Goal: Communication & Community: Share content

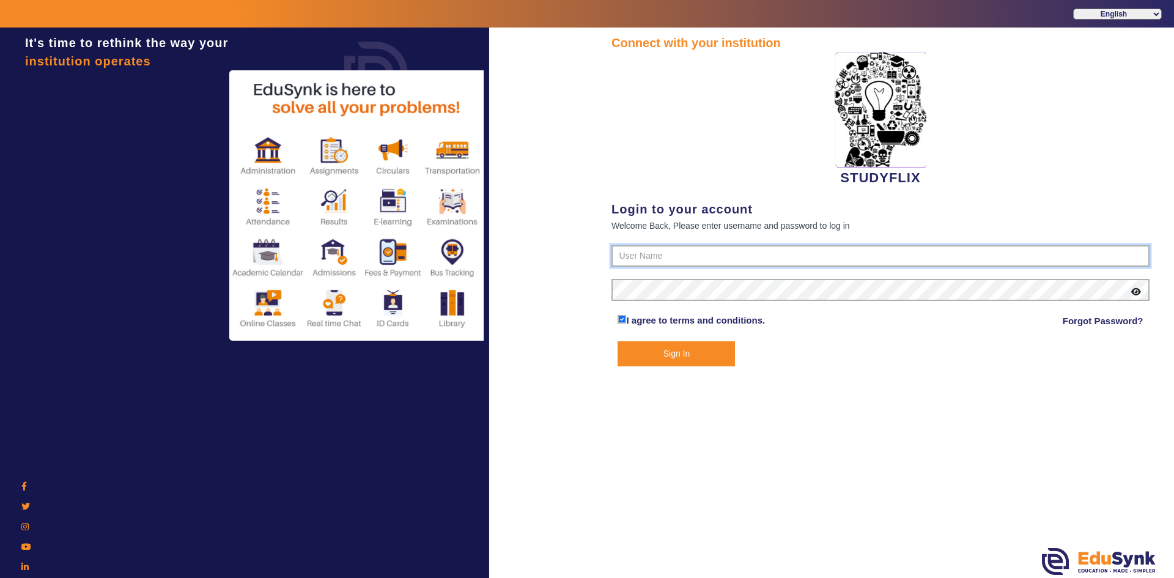
type input "6354922771"
click at [682, 355] on button "Sign In" at bounding box center [676, 353] width 117 height 25
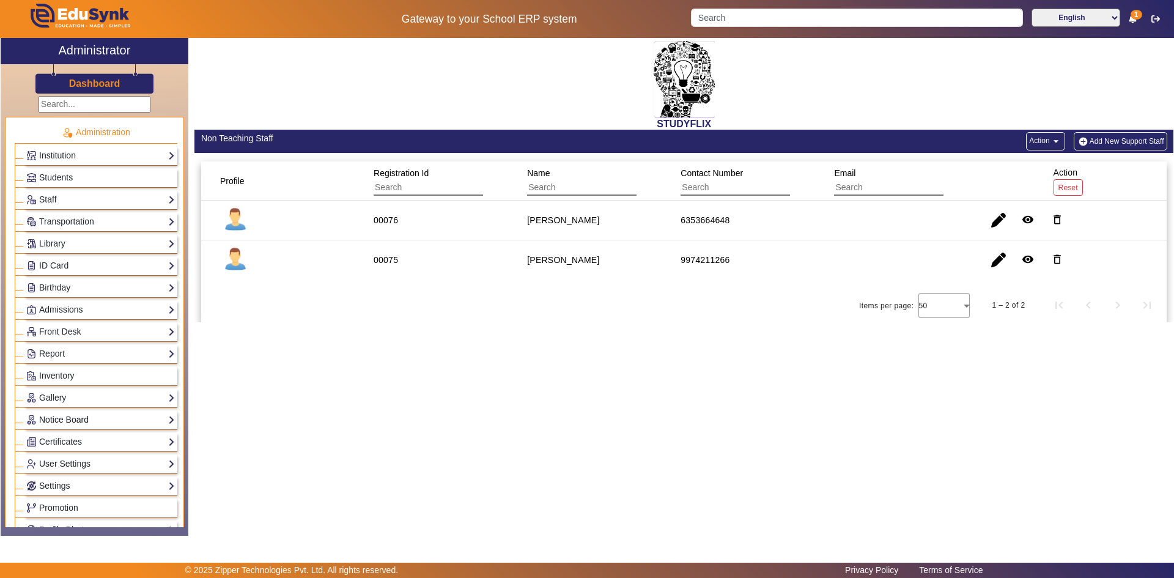
click at [59, 415] on link "Notice Board" at bounding box center [100, 420] width 149 height 14
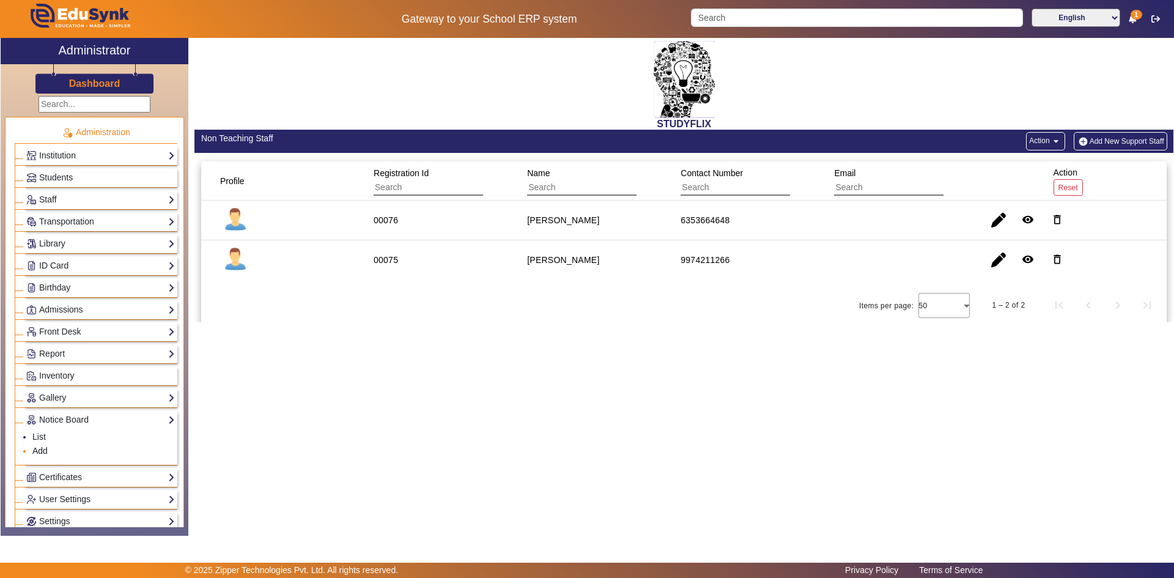
click at [40, 450] on link "Add" at bounding box center [39, 451] width 15 height 10
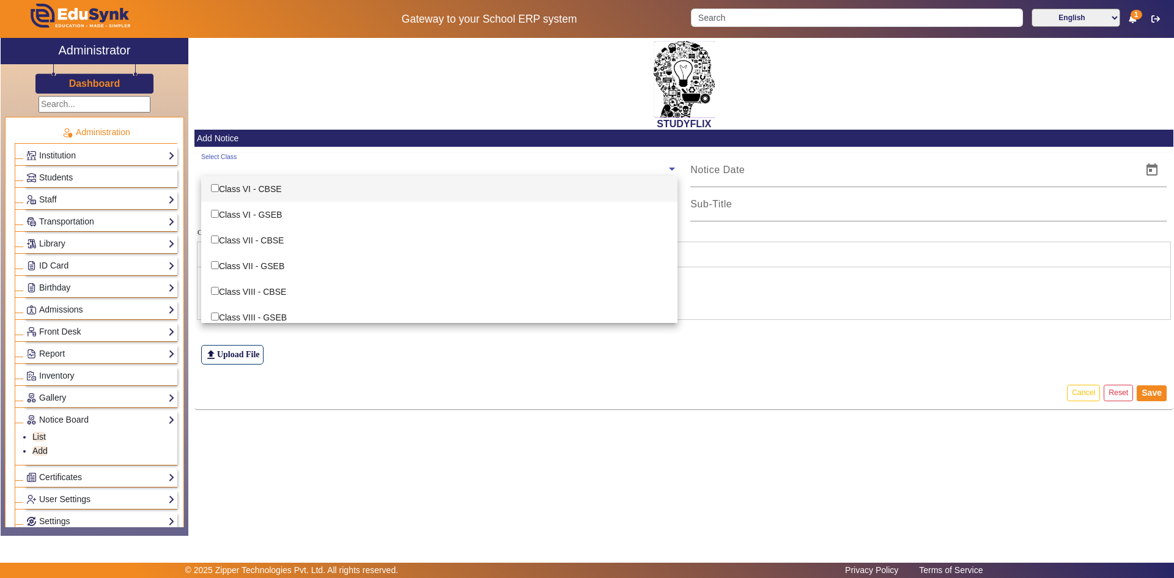
click at [275, 164] on input "text" at bounding box center [433, 169] width 465 height 12
click at [268, 196] on div "Class VI - CBSE" at bounding box center [439, 189] width 476 height 26
checkbox input "true"
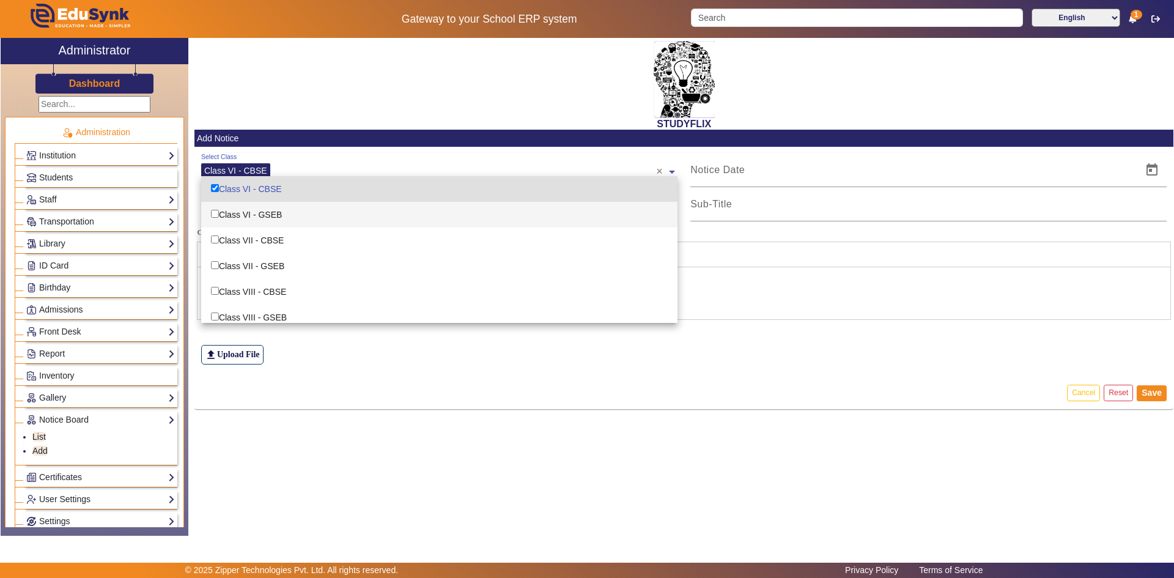
click at [265, 211] on div "Class VI - GSEB" at bounding box center [439, 215] width 476 height 26
checkbox input "true"
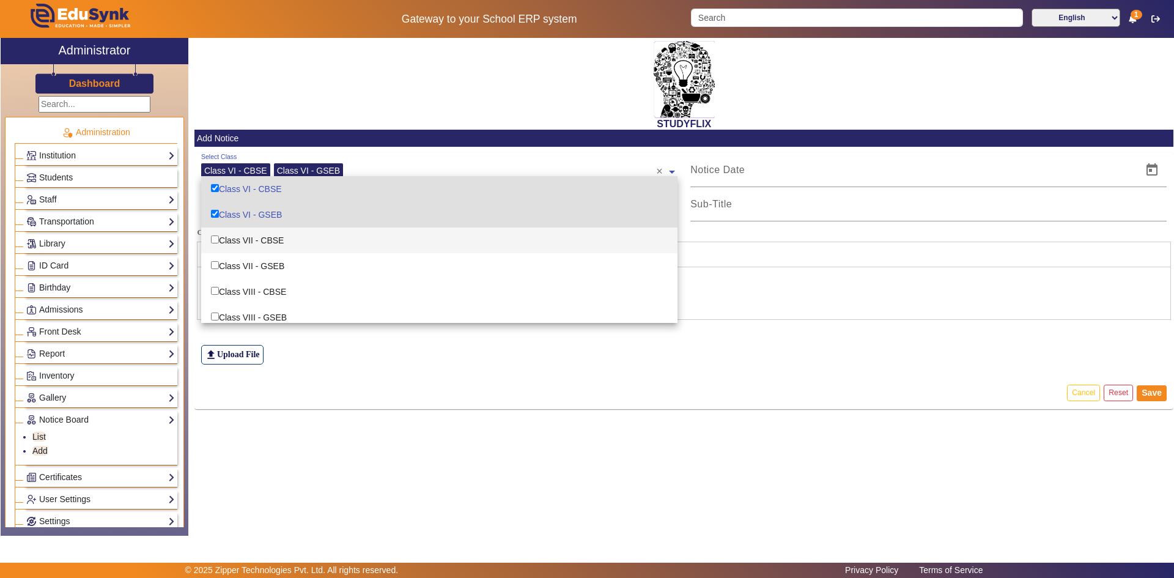
click at [261, 236] on div "Class VII - CBSE" at bounding box center [439, 240] width 476 height 26
checkbox input "true"
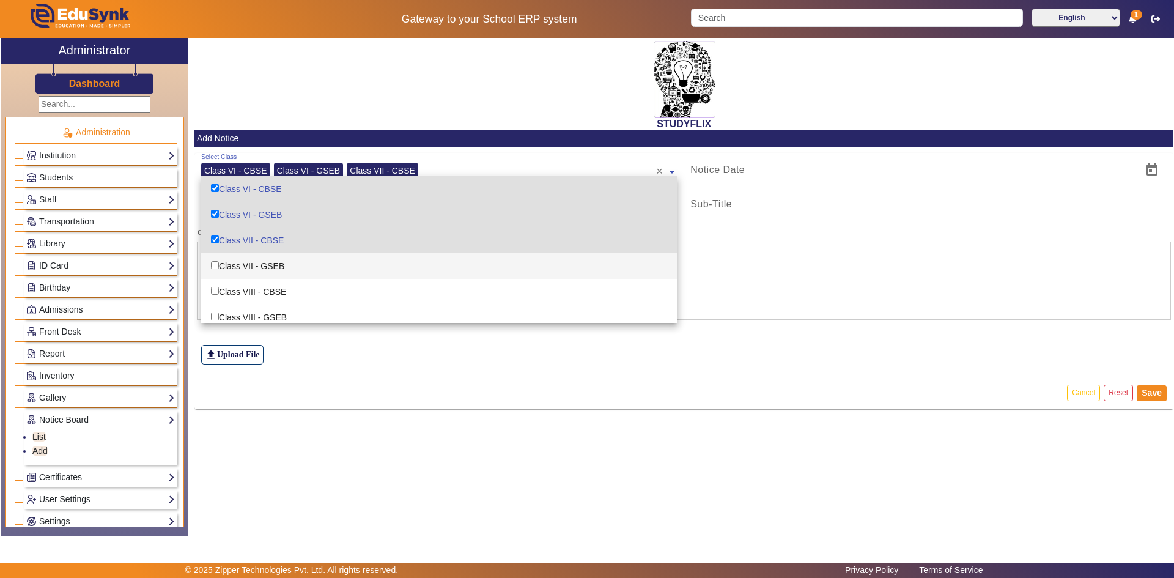
click at [259, 263] on div "Class VII - GSEB" at bounding box center [439, 266] width 476 height 26
checkbox input "true"
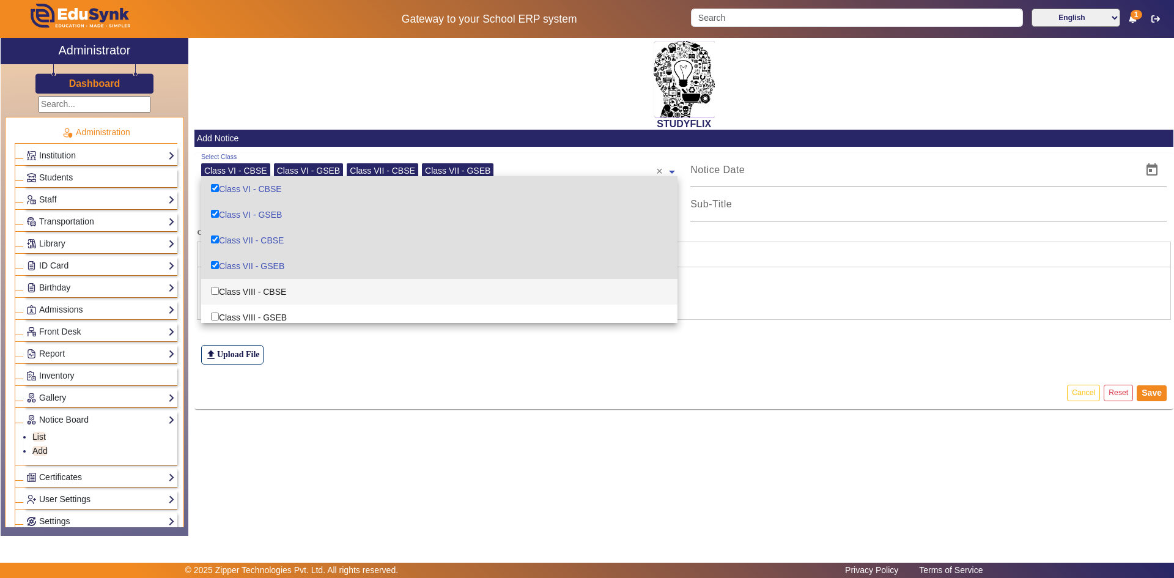
click at [253, 293] on div "Class VIII - CBSE" at bounding box center [439, 292] width 476 height 26
checkbox input "true"
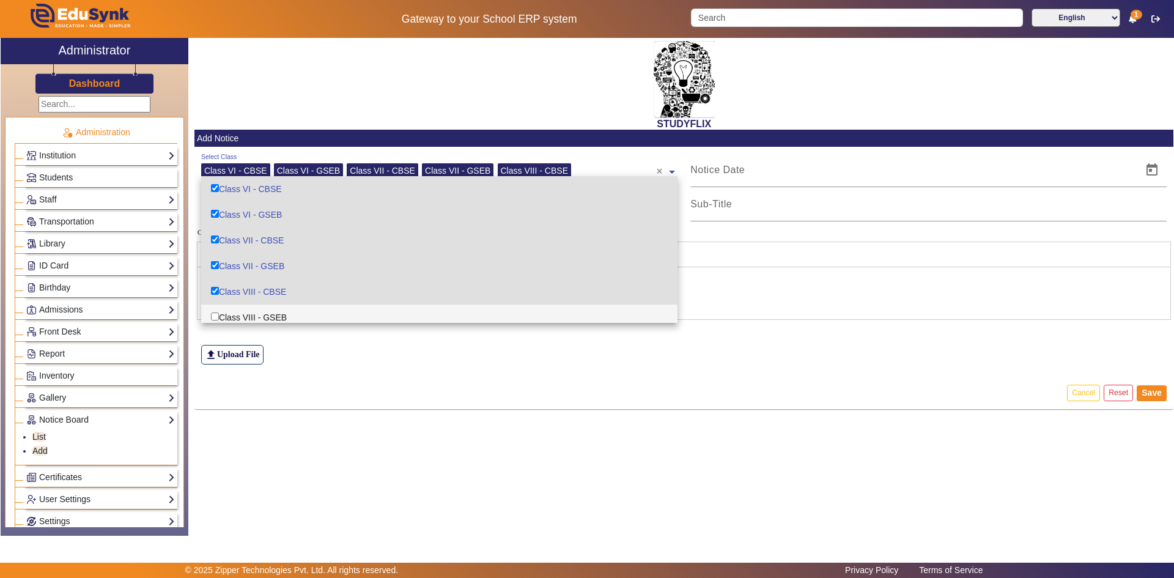
click at [250, 313] on div "Class VIII - GSEB" at bounding box center [439, 317] width 476 height 26
checkbox input "true"
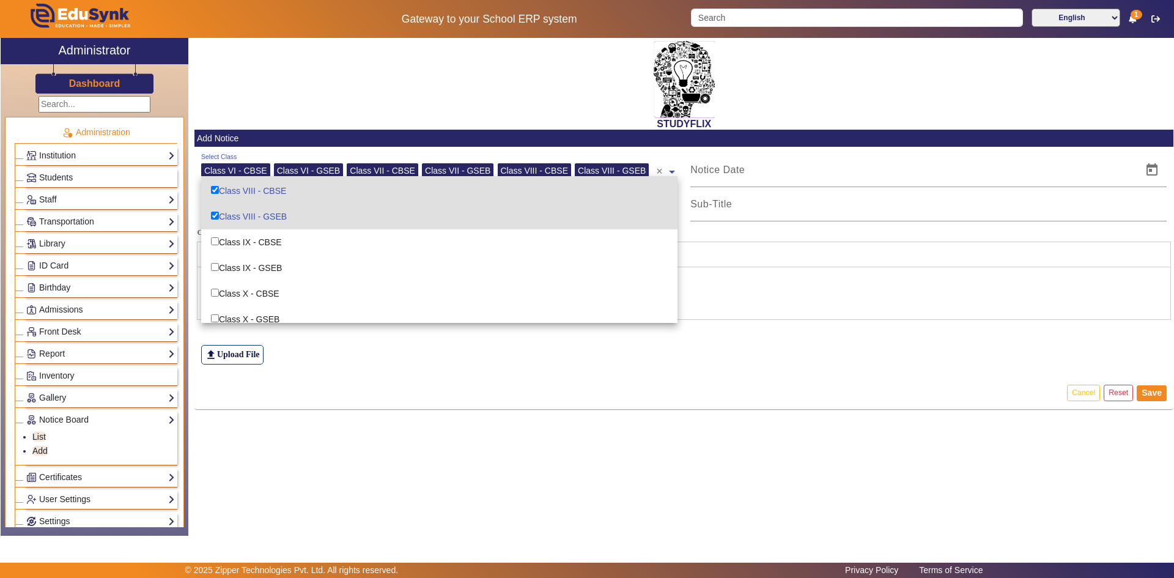
scroll to position [122, 0]
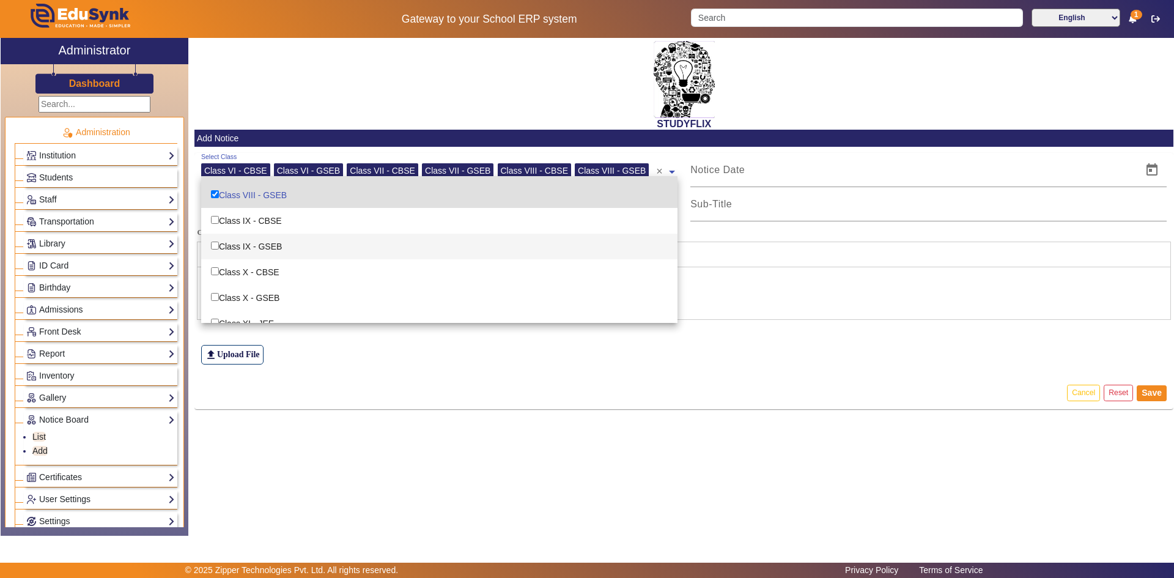
click at [266, 249] on div "Class IX - GSEB" at bounding box center [439, 247] width 476 height 26
checkbox input "true"
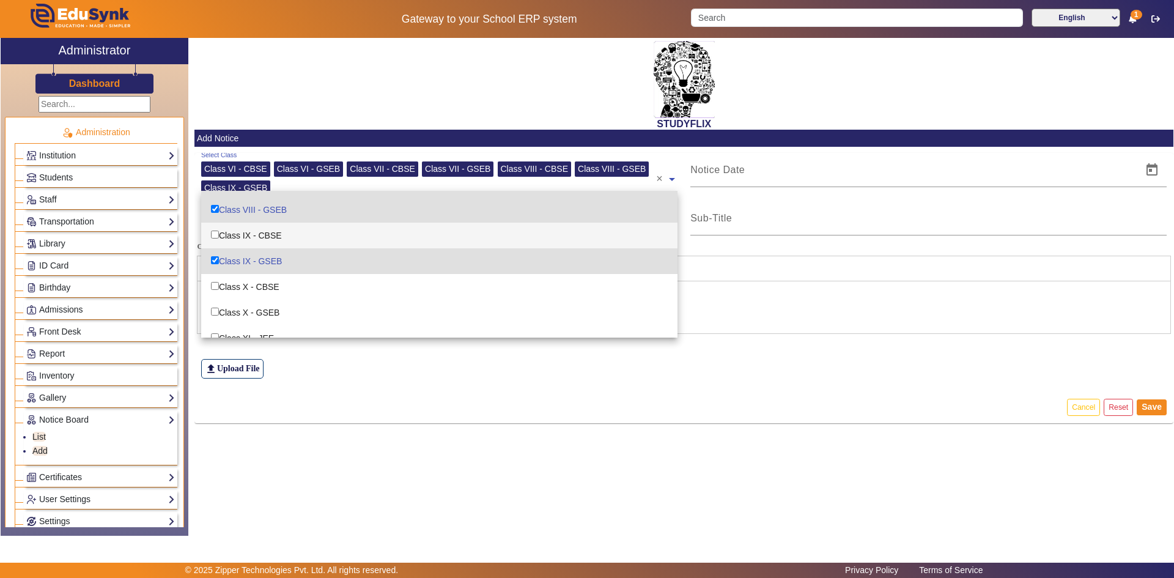
click at [268, 235] on div "Class IX - CBSE" at bounding box center [439, 236] width 476 height 26
checkbox input "true"
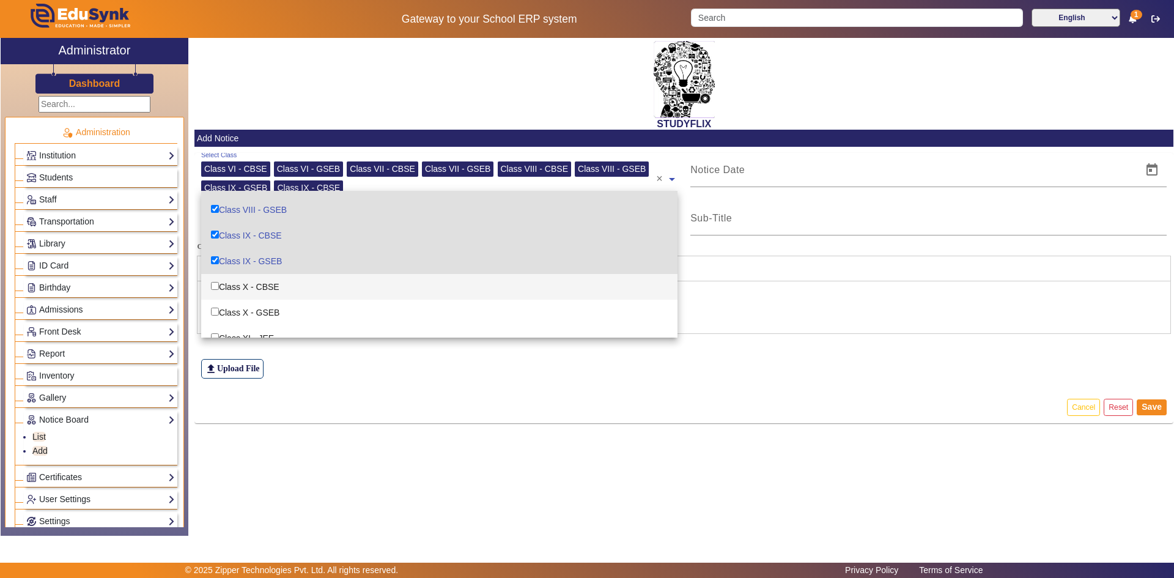
click at [256, 281] on div "Class X - CBSE" at bounding box center [439, 287] width 476 height 26
checkbox input "true"
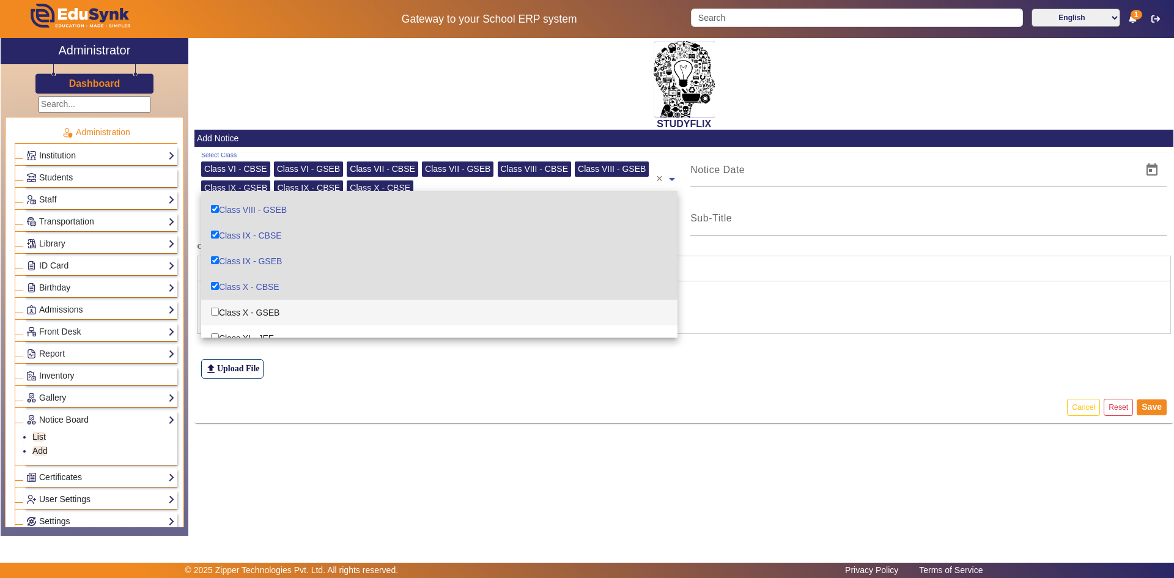
click at [249, 309] on div "Class X - GSEB" at bounding box center [439, 313] width 476 height 26
checkbox input "true"
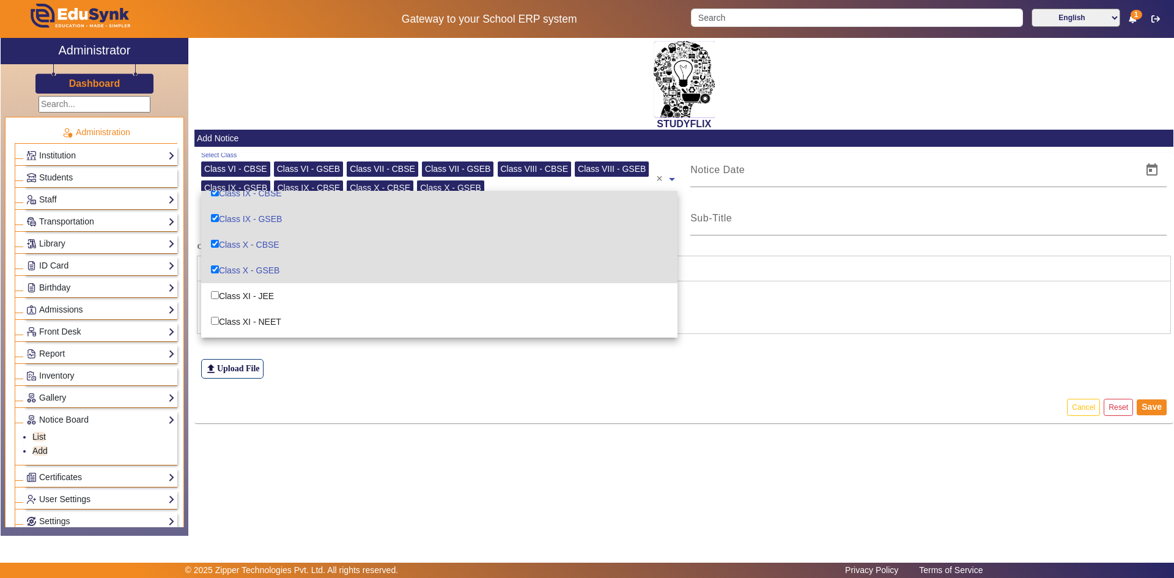
scroll to position [183, 0]
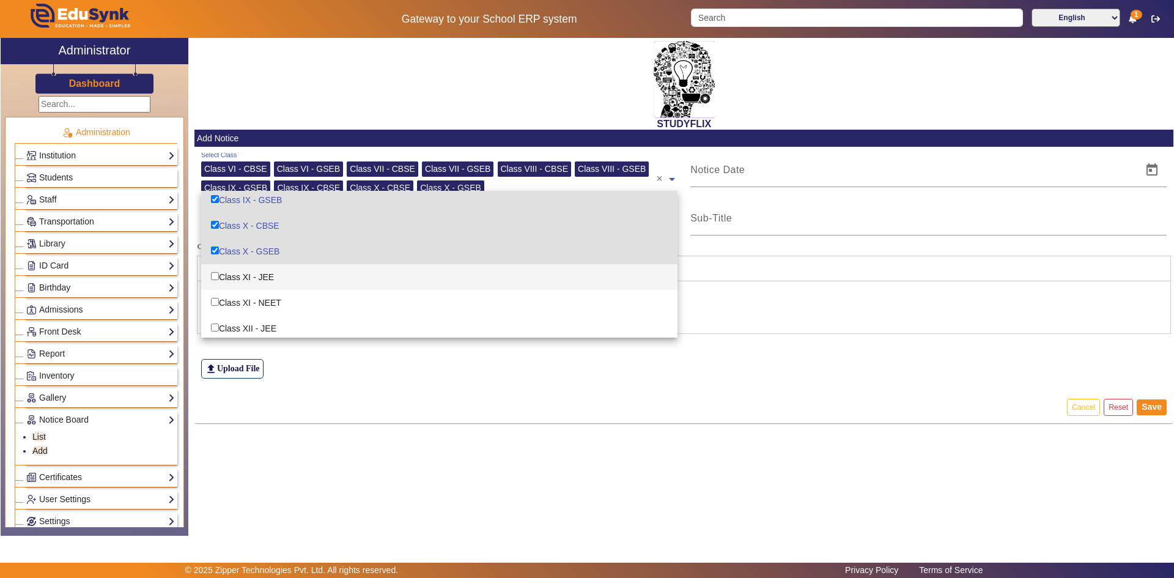
click at [256, 283] on div "Class XI - JEE" at bounding box center [439, 277] width 476 height 26
checkbox input "true"
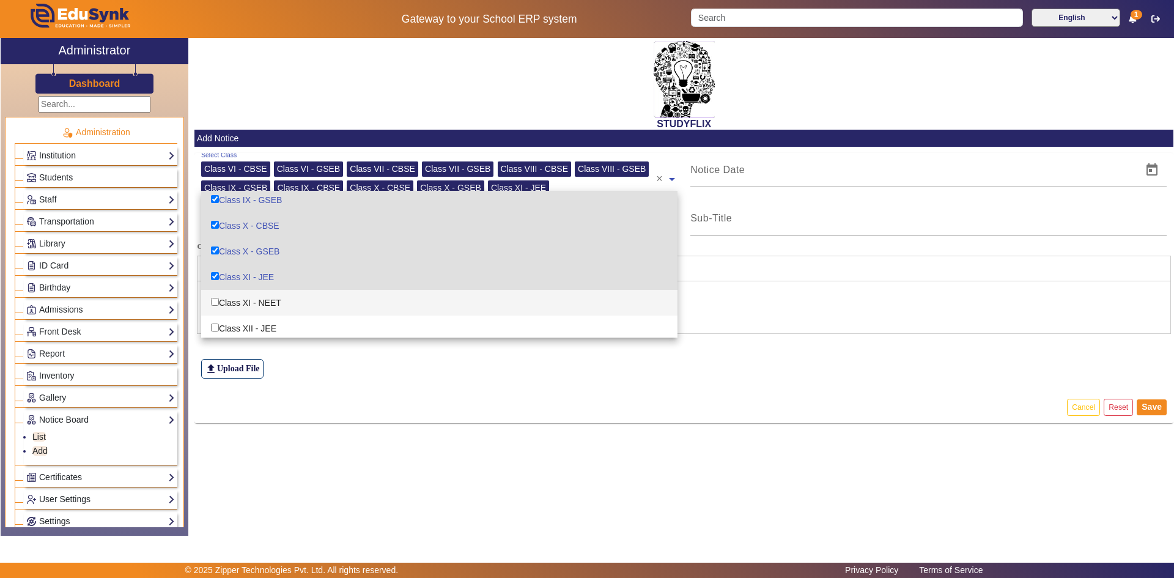
click at [256, 303] on div "Class XI - NEET" at bounding box center [439, 303] width 476 height 26
checkbox input "true"
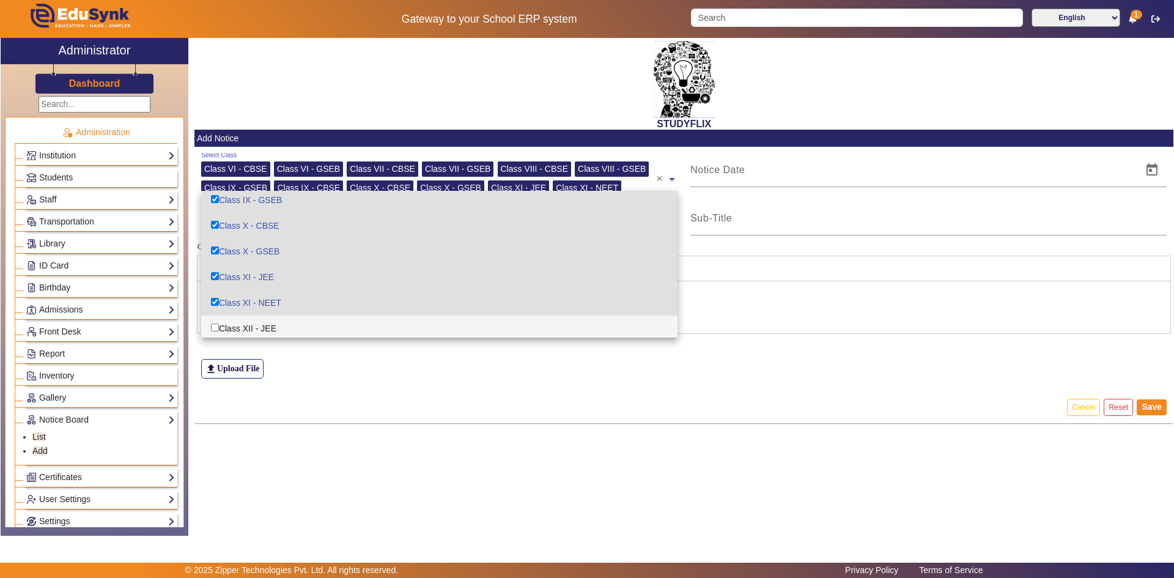
click at [256, 326] on div "Class XII - JEE" at bounding box center [439, 328] width 476 height 26
checkbox input "true"
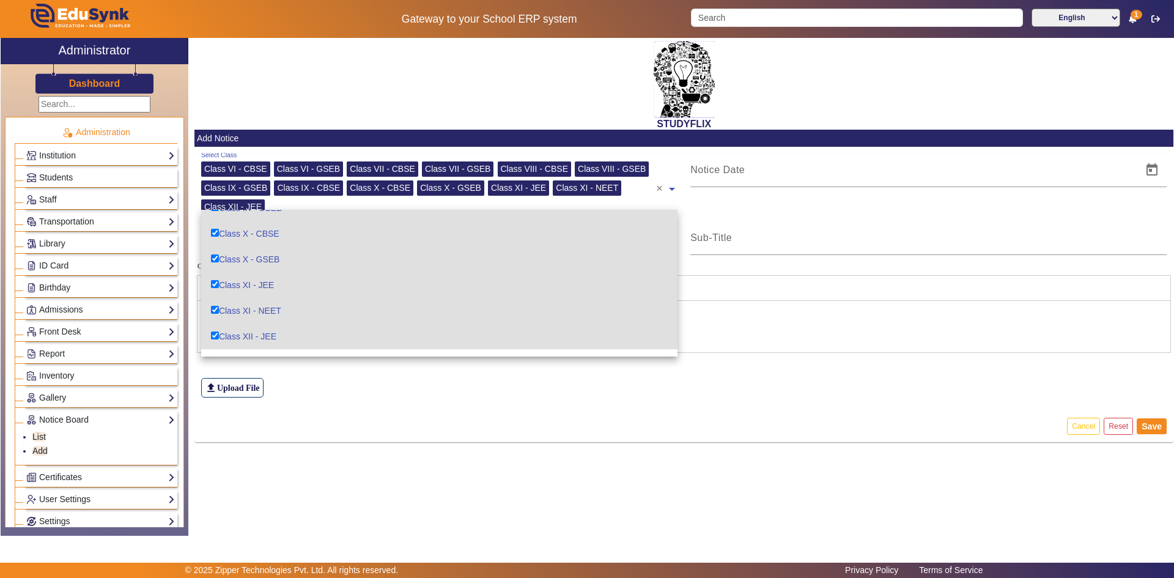
scroll to position [213, 0]
click at [257, 339] on div "Class XII - NEET" at bounding box center [439, 344] width 476 height 26
checkbox input "true"
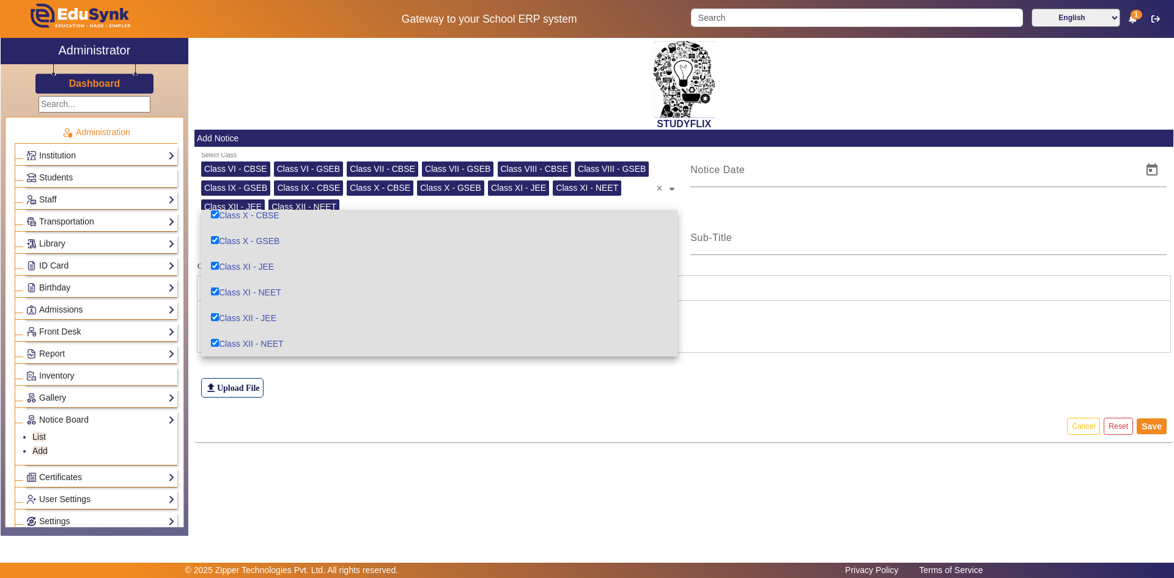
click at [286, 378] on div "file_upload Upload File" at bounding box center [684, 364] width 966 height 68
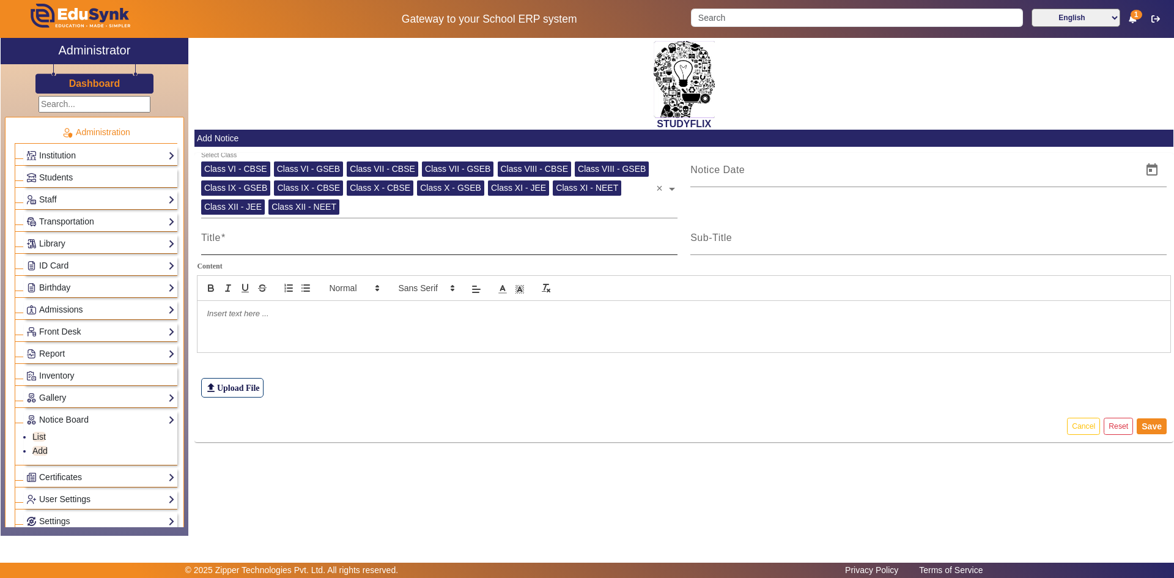
click at [284, 248] on input "Title" at bounding box center [439, 242] width 476 height 15
type input "TIME TABLE"
click at [732, 237] on mat-label "Sub-Title" at bounding box center [711, 237] width 42 height 10
click at [732, 237] on input "Sub-Title" at bounding box center [928, 242] width 476 height 15
click at [1145, 175] on span "Open calendar" at bounding box center [1151, 169] width 29 height 29
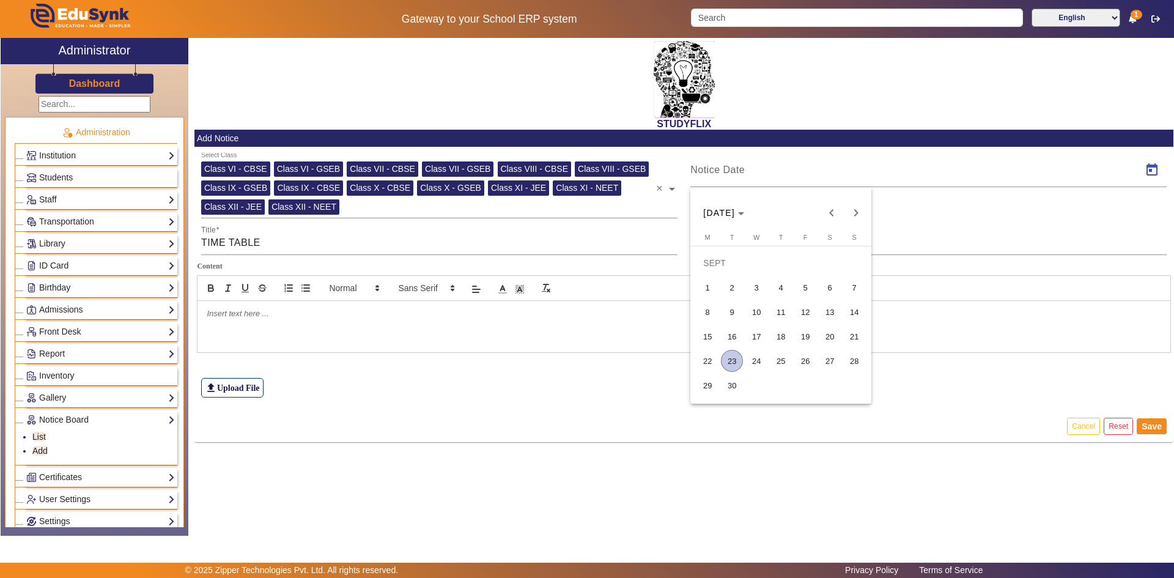
click at [731, 363] on span "23" at bounding box center [732, 361] width 22 height 22
type input "[DATE]"
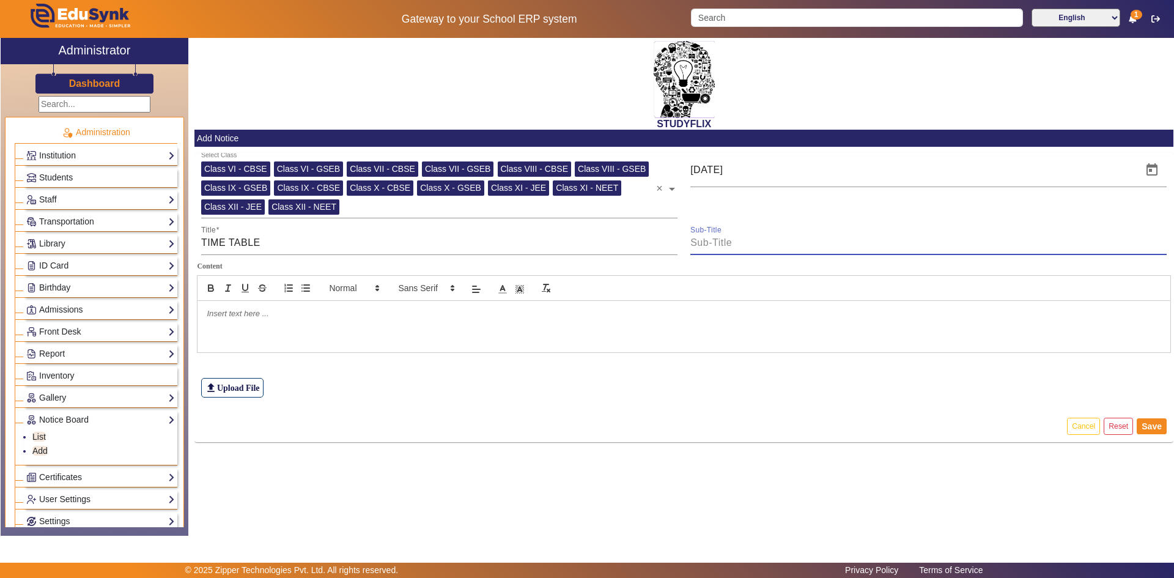
click at [743, 243] on input "Sub-Title" at bounding box center [928, 242] width 476 height 15
type input "maths- playing with numbers"
click at [752, 241] on input "maths- playing with numbers" at bounding box center [928, 242] width 476 height 15
click at [819, 242] on input "maths- playing with numbers" at bounding box center [928, 242] width 476 height 15
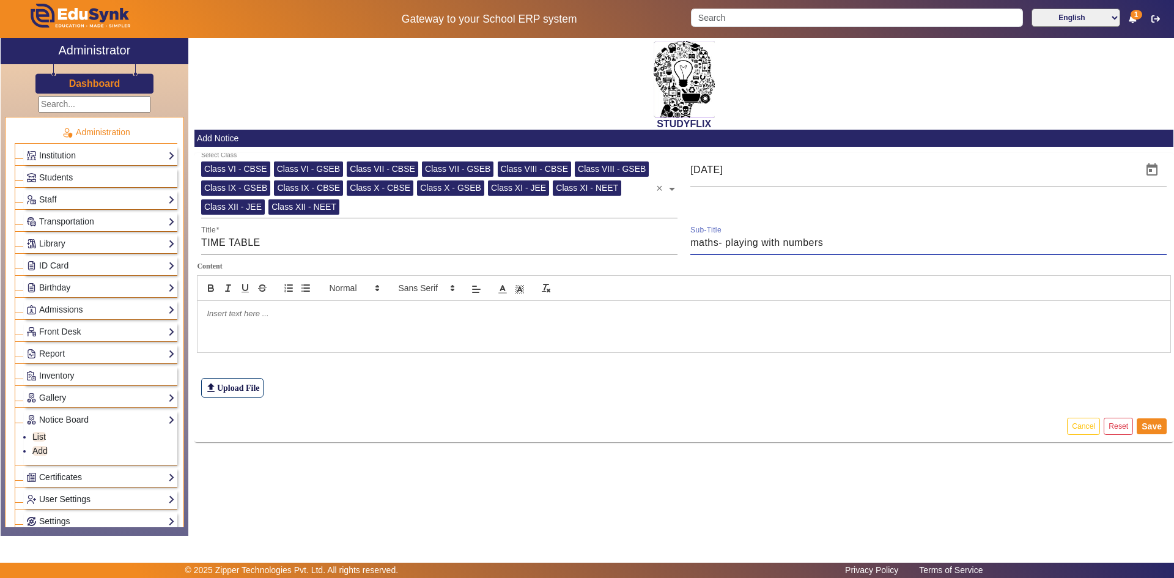
click at [827, 242] on input "maths- playing with numbers" at bounding box center [928, 242] width 476 height 15
click at [805, 245] on input "Sub-Title" at bounding box center [928, 242] width 476 height 15
type input "TIME TABLE"
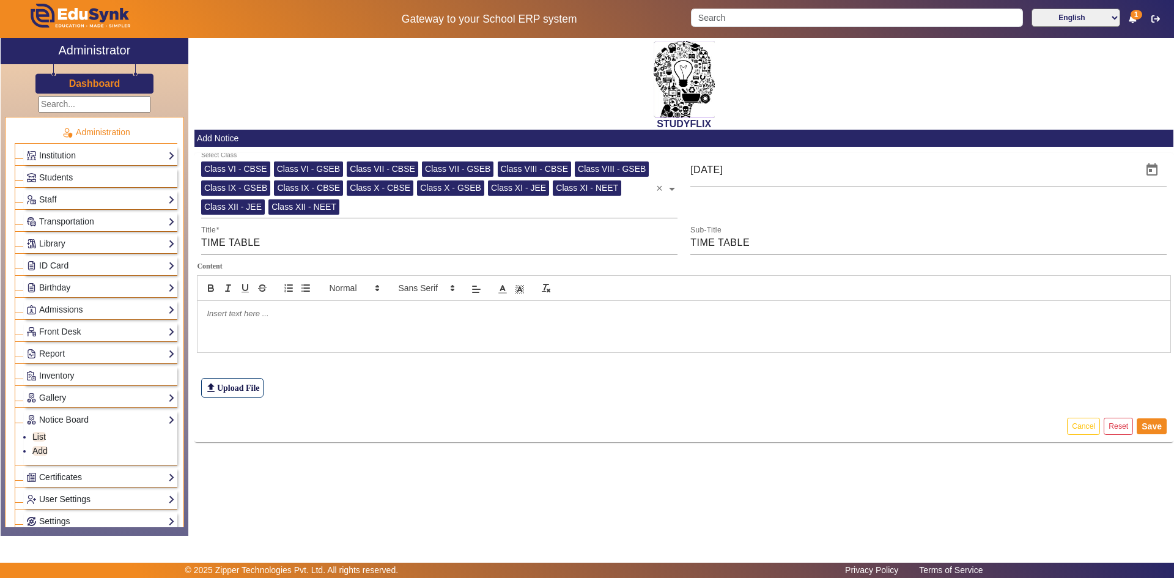
click at [288, 322] on div at bounding box center [683, 326] width 973 height 51
click at [257, 384] on label "file_upload Upload File" at bounding box center [232, 388] width 62 height 20
click at [0, 0] on input "file_upload Upload File" at bounding box center [0, 0] width 0 height 0
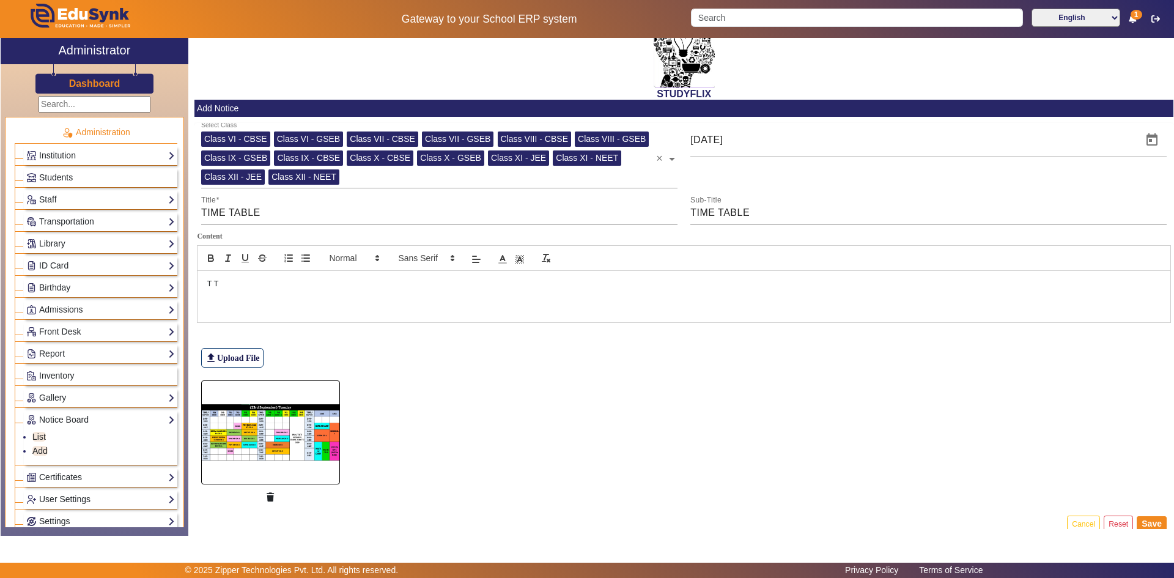
scroll to position [46, 0]
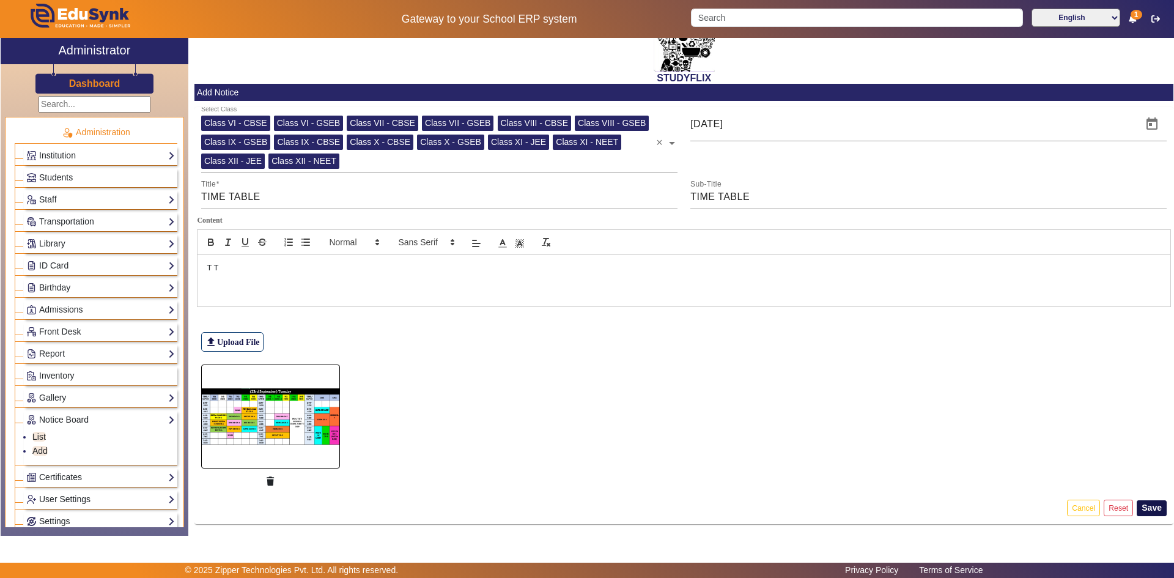
click at [1143, 504] on button "Save" at bounding box center [1152, 508] width 30 height 16
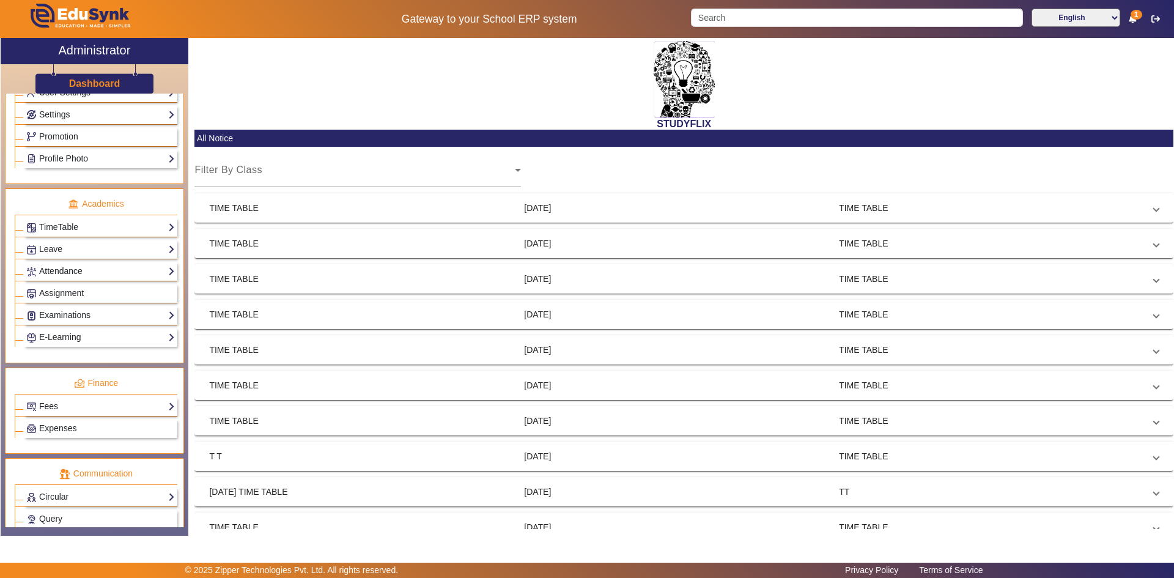
scroll to position [493, 0]
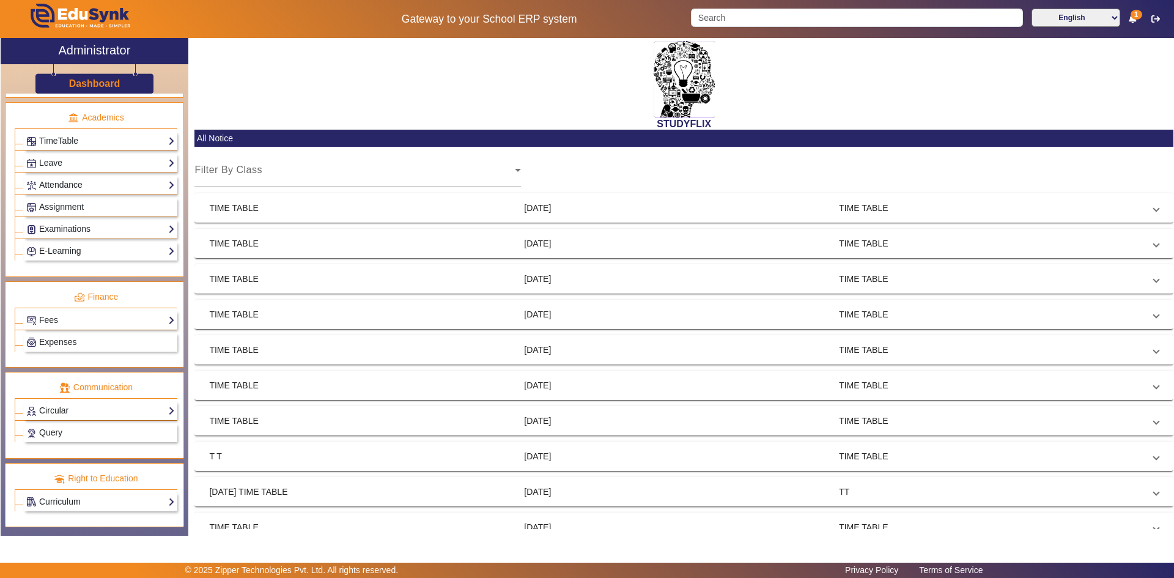
click at [69, 411] on link "Circular" at bounding box center [100, 411] width 149 height 14
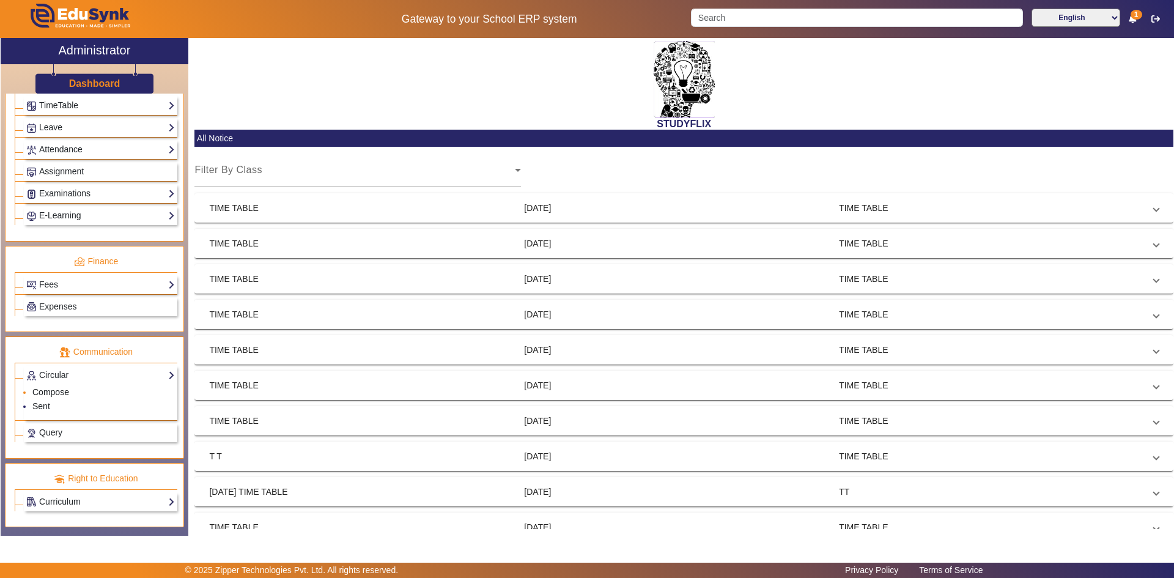
click at [52, 393] on link "Compose" at bounding box center [50, 392] width 37 height 10
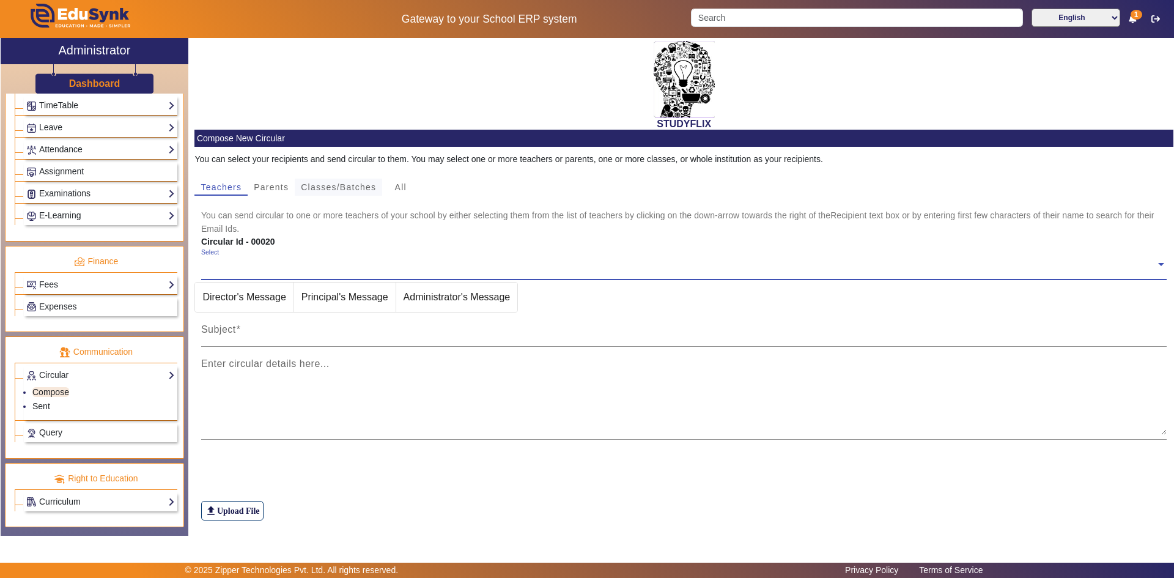
click at [352, 185] on span "Classes/Batches" at bounding box center [338, 187] width 75 height 9
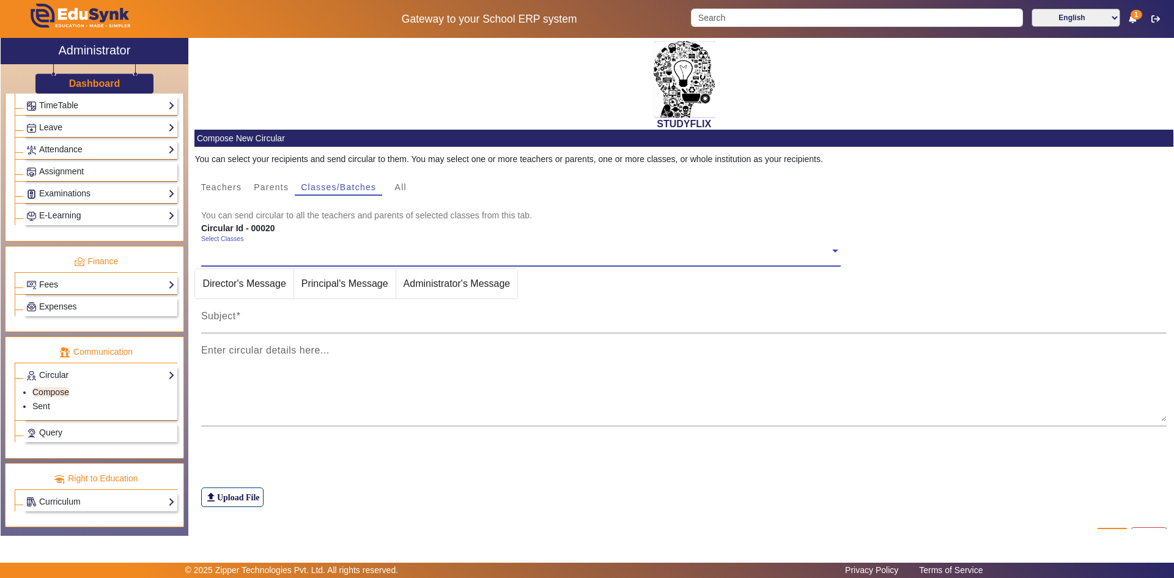
click at [231, 249] on input "text" at bounding box center [515, 251] width 629 height 12
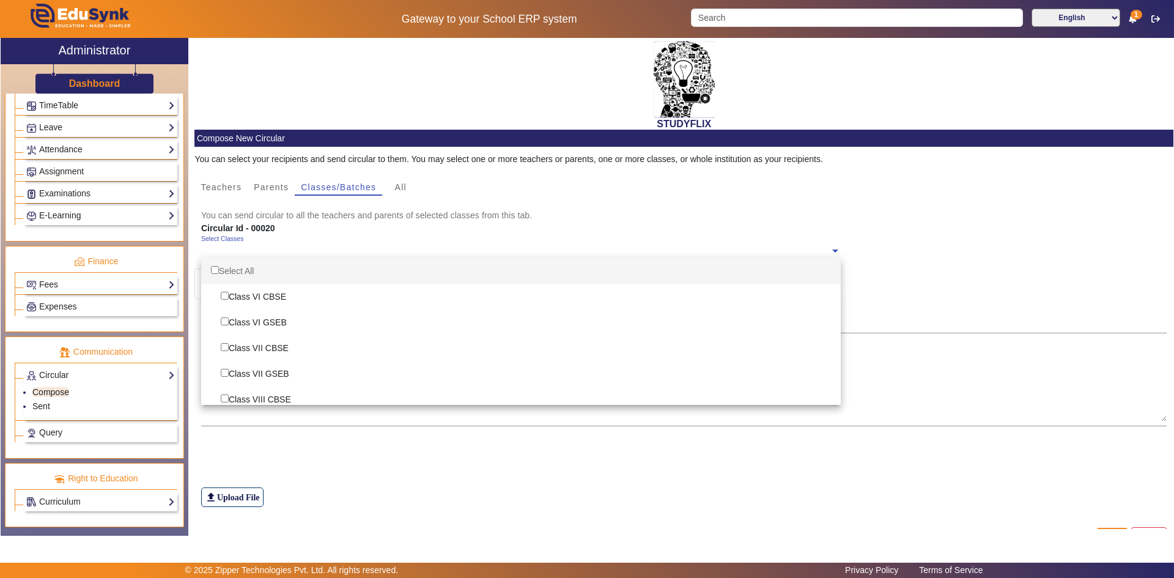
click at [231, 276] on div "Select All" at bounding box center [521, 271] width 640 height 26
checkbox input "true"
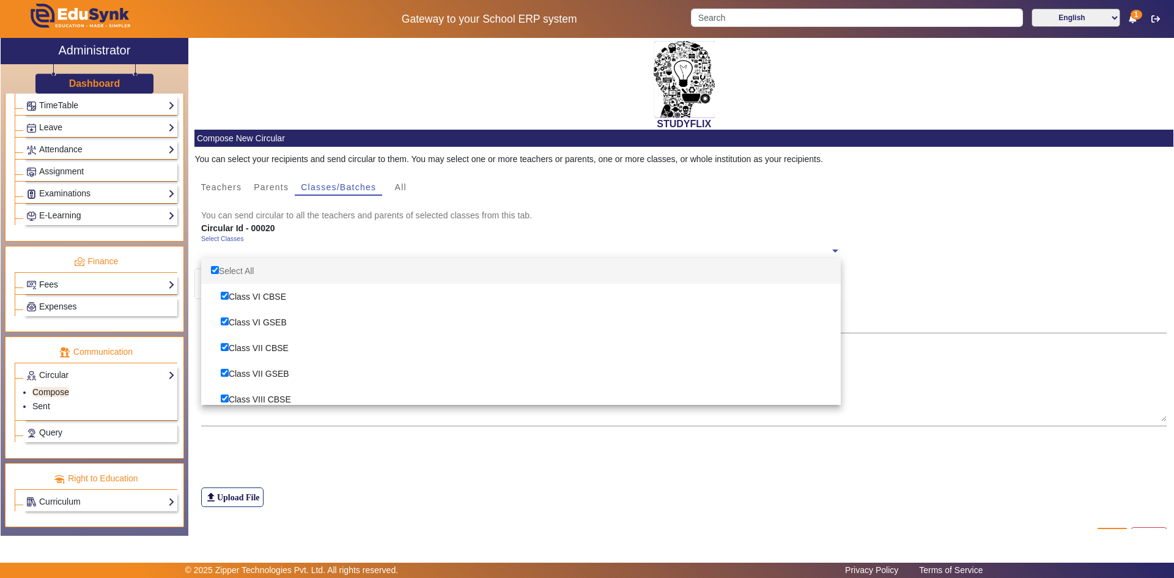
checkbox input "true"
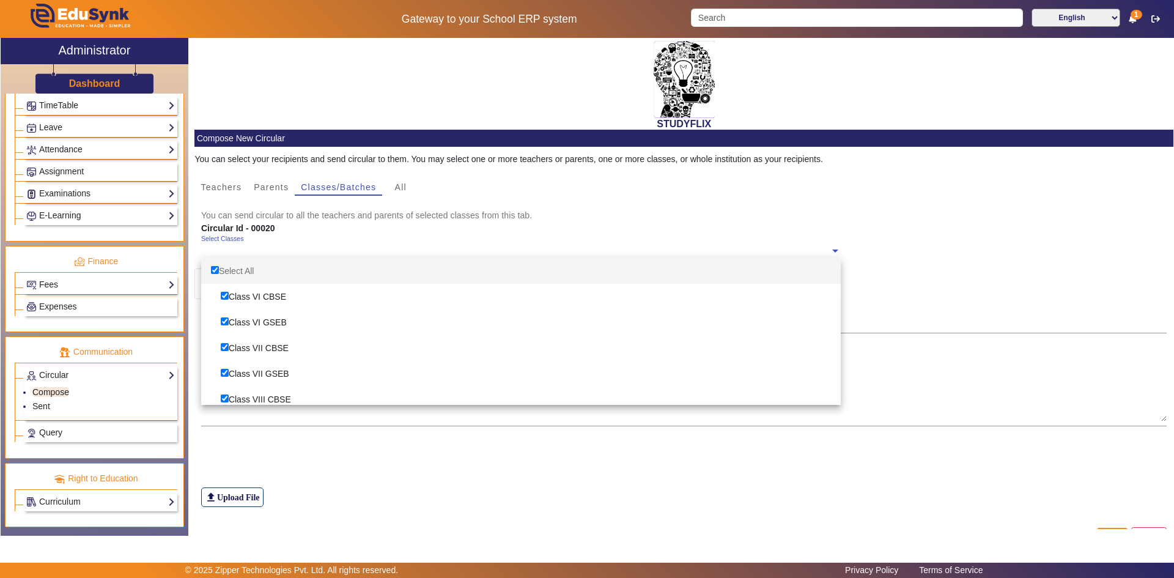
checkbox input "true"
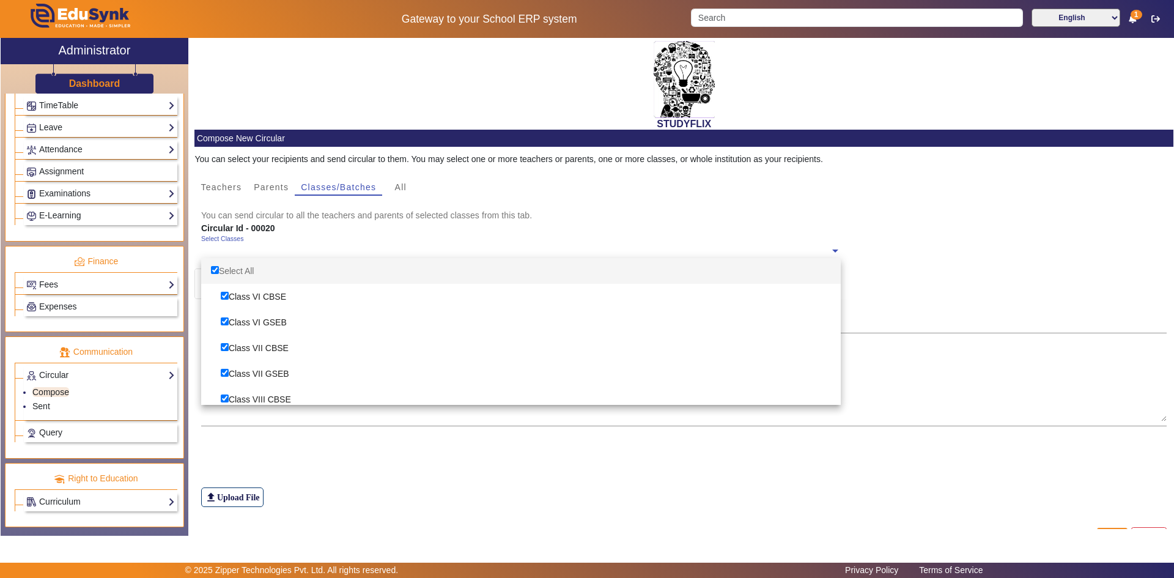
checkbox input "true"
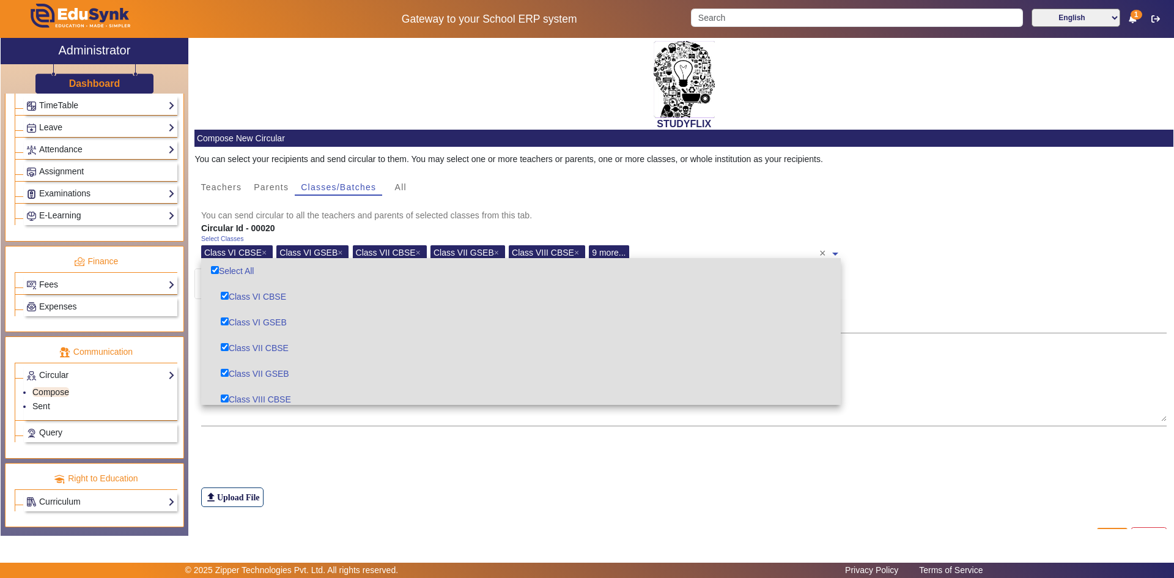
click at [308, 449] on div "file_upload Upload File" at bounding box center [684, 473] width 966 height 68
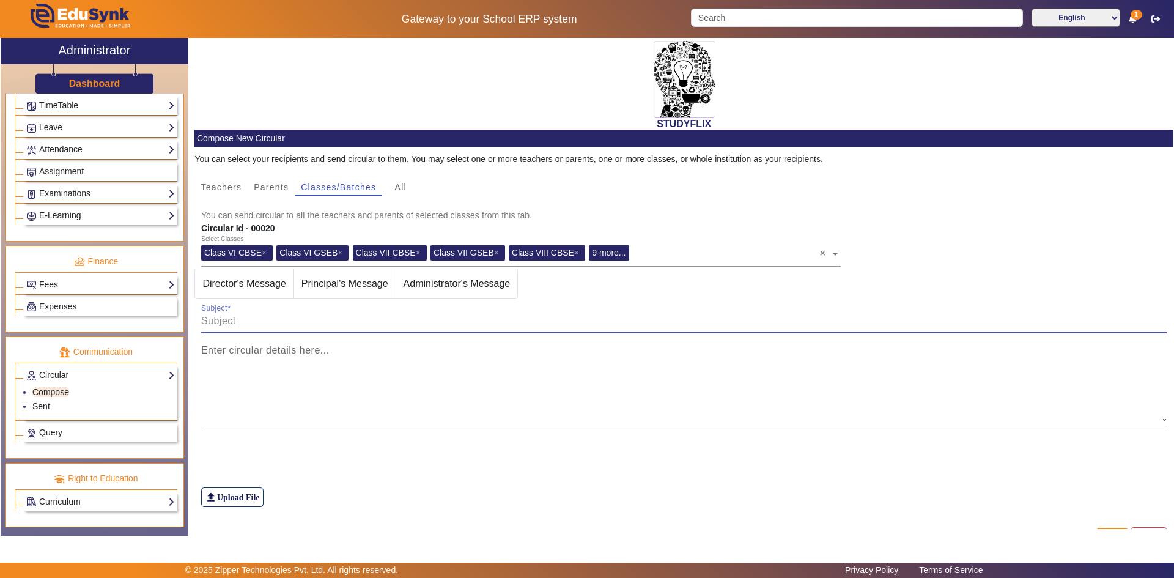
click at [254, 317] on input "Subject" at bounding box center [684, 321] width 966 height 15
type input "TIME TABLE [DATE]"
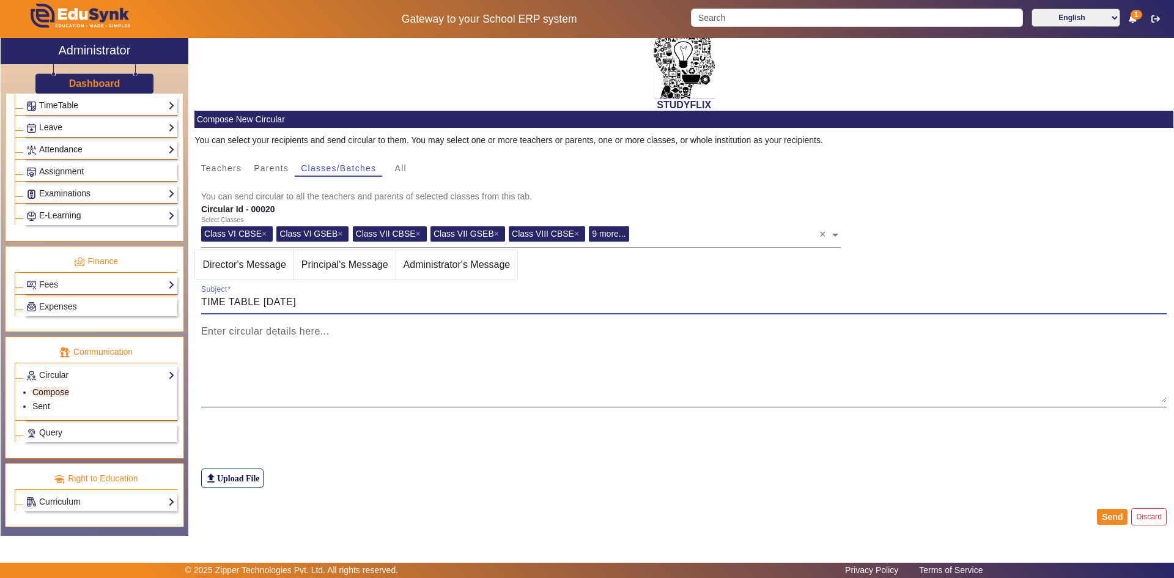
scroll to position [29, 0]
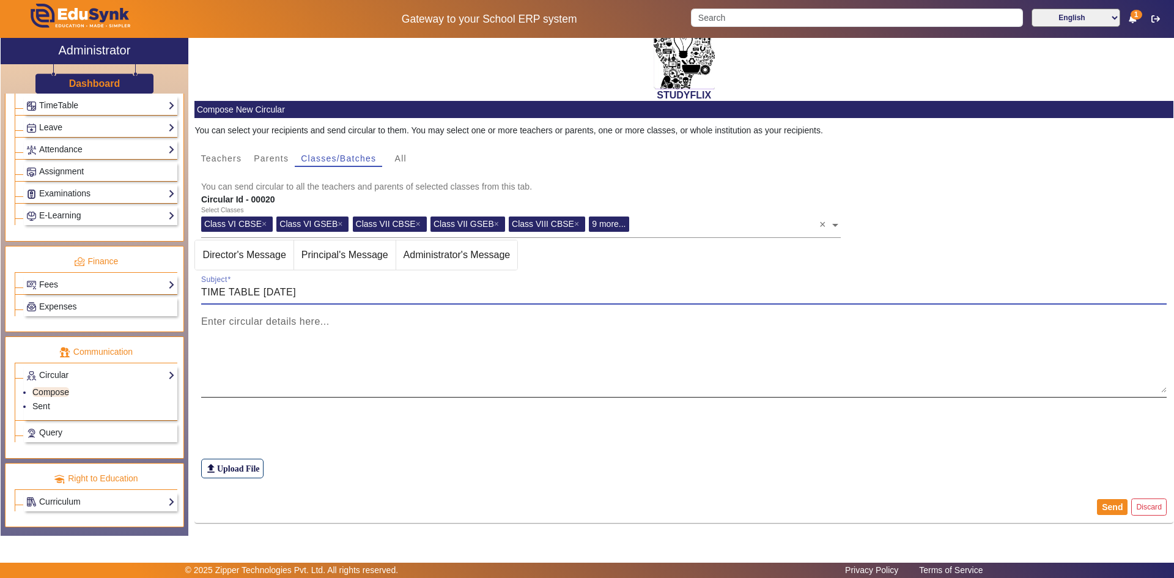
click at [439, 345] on textarea "Enter circular details here..." at bounding box center [684, 355] width 966 height 73
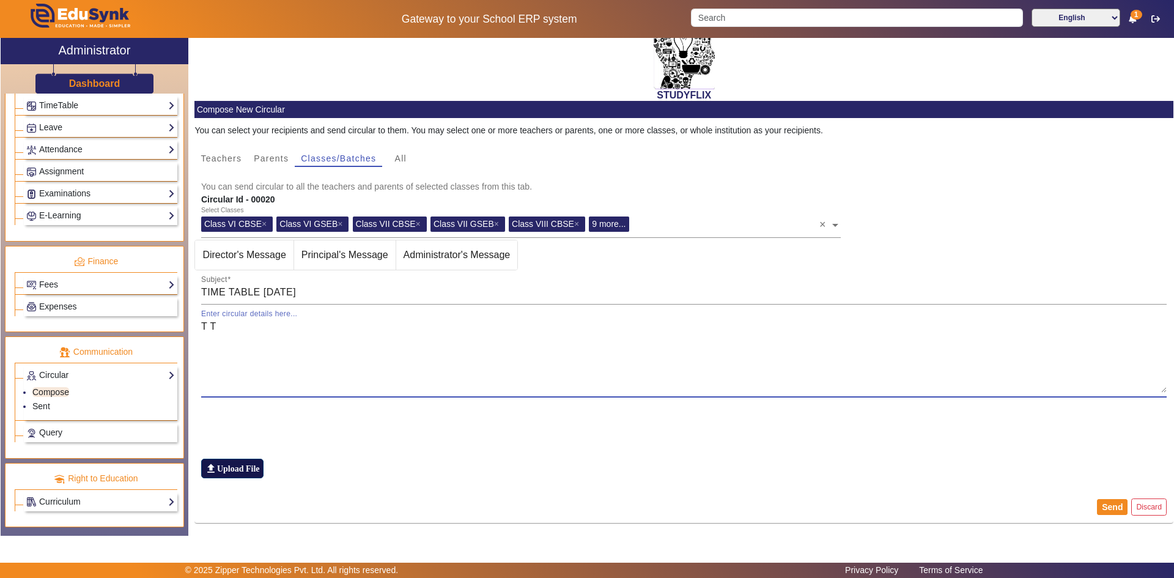
type textarea "T T"
click at [245, 470] on label "file_upload Upload File" at bounding box center [232, 469] width 62 height 20
click at [0, 0] on input "file_upload Upload File" at bounding box center [0, 0] width 0 height 0
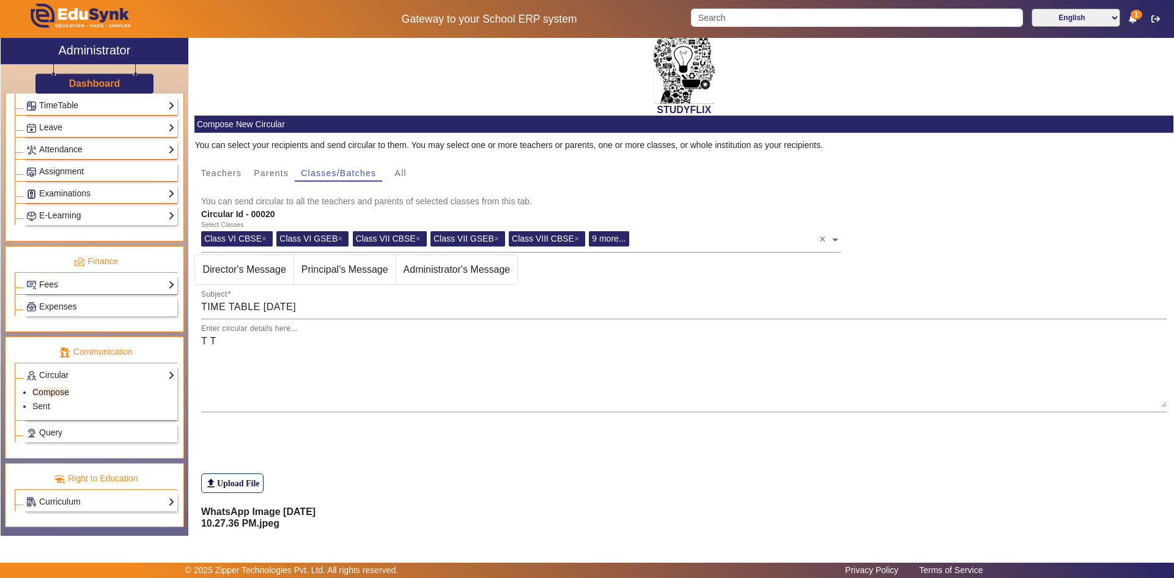
scroll to position [75, 0]
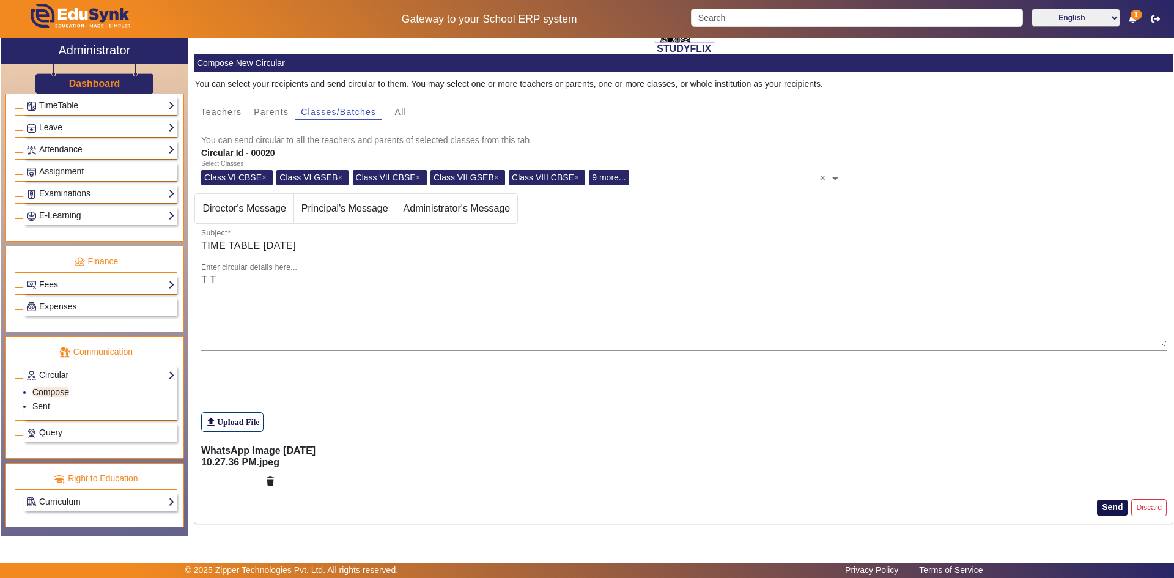
click at [1111, 511] on button "Send" at bounding box center [1112, 508] width 31 height 16
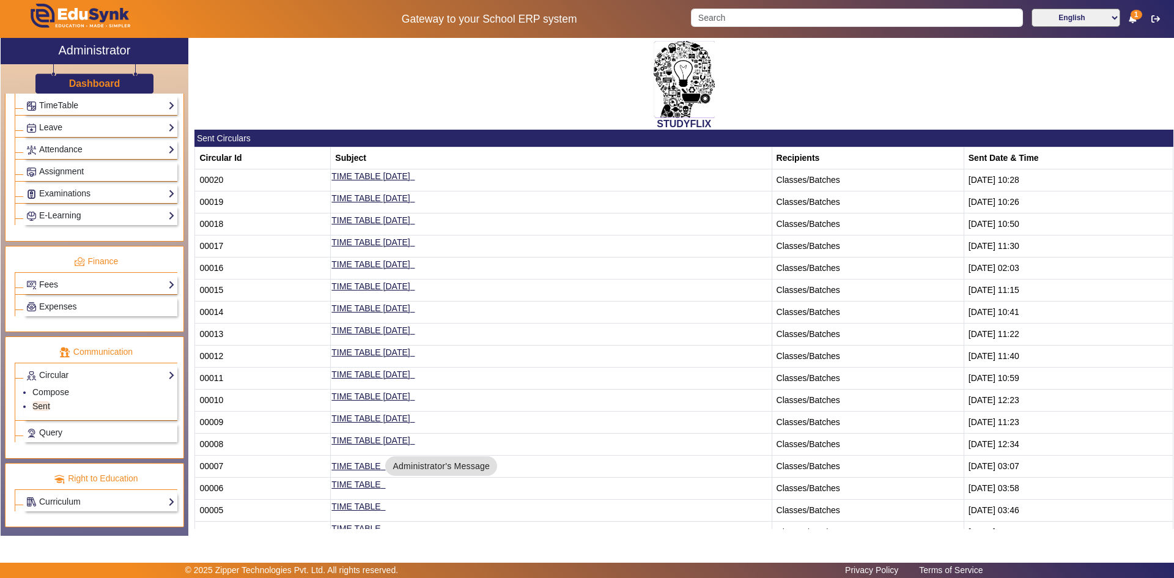
click at [296, 109] on div "STUDYFLIX" at bounding box center [683, 84] width 979 height 92
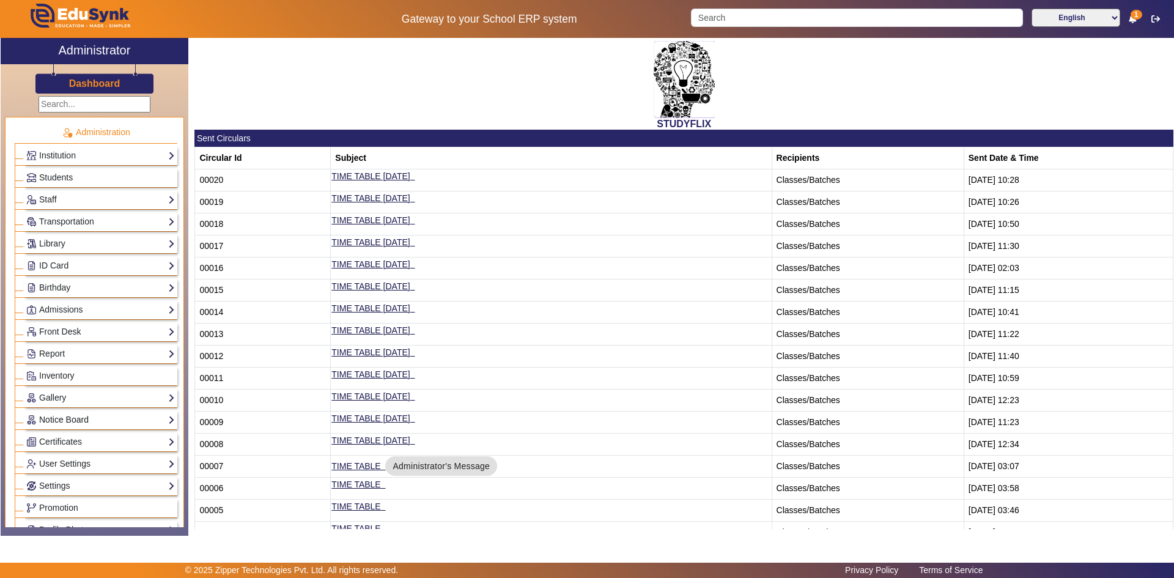
click at [60, 416] on link "Notice Board" at bounding box center [100, 420] width 149 height 14
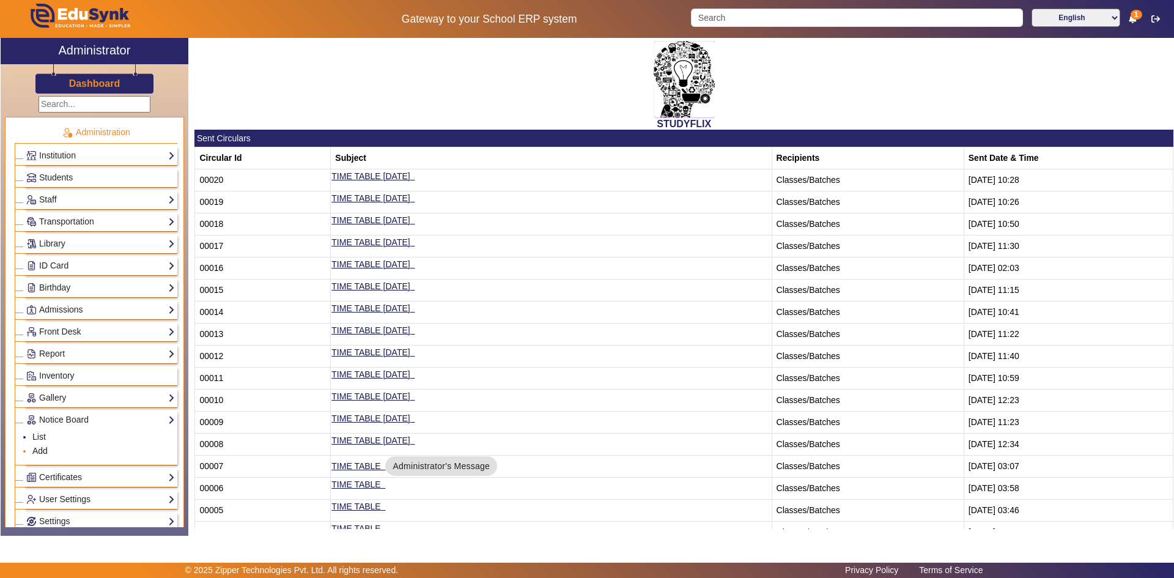
click at [42, 448] on link "Add" at bounding box center [39, 451] width 15 height 10
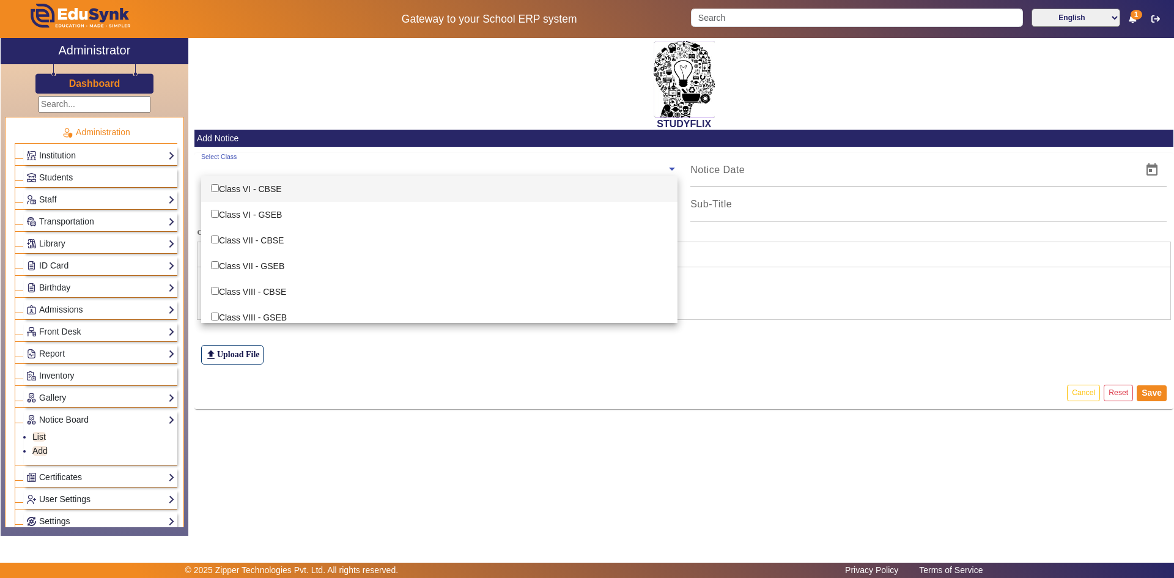
click at [259, 169] on input "text" at bounding box center [433, 169] width 465 height 12
click at [254, 190] on div "Class VI - CBSE" at bounding box center [439, 189] width 476 height 26
checkbox input "true"
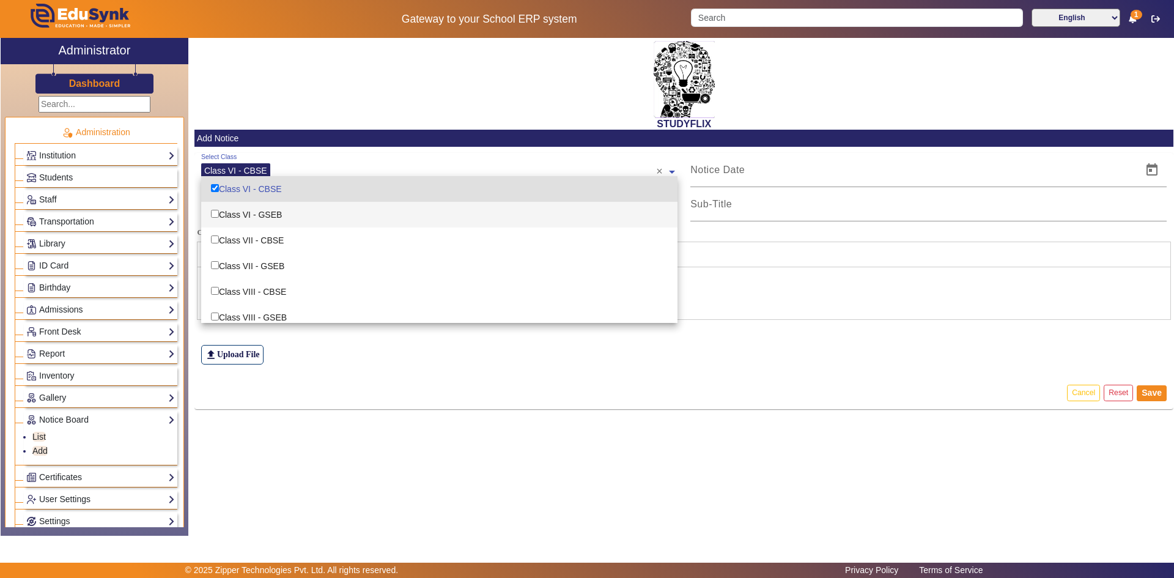
click at [253, 207] on div "Class VI - GSEB" at bounding box center [439, 215] width 476 height 26
checkbox input "true"
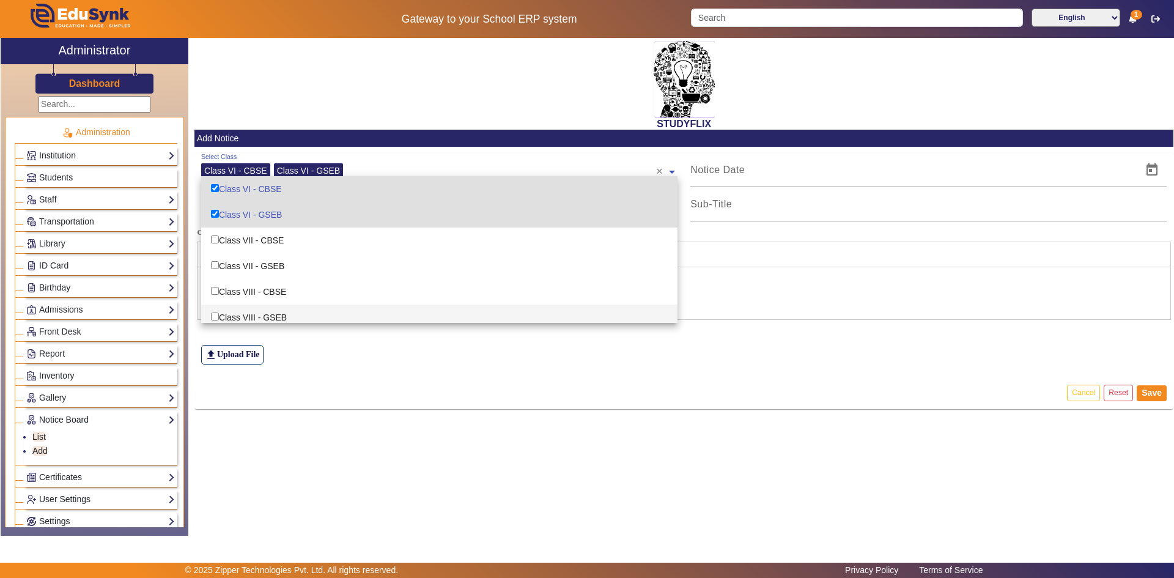
click at [290, 361] on div "file_upload Upload File" at bounding box center [684, 331] width 966 height 68
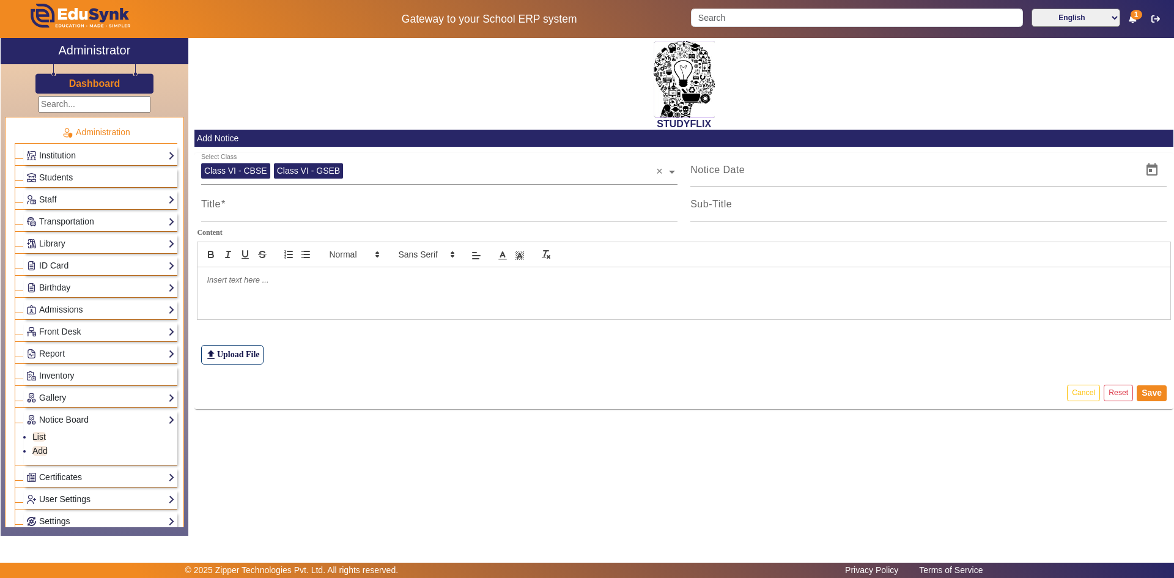
click at [245, 281] on p at bounding box center [684, 280] width 954 height 11
click at [273, 208] on input "Title" at bounding box center [439, 209] width 476 height 15
click at [254, 296] on div at bounding box center [683, 292] width 973 height 51
click at [270, 215] on input "Title" at bounding box center [439, 209] width 476 height 15
click at [736, 169] on input at bounding box center [912, 170] width 444 height 15
